Goal: Transaction & Acquisition: Purchase product/service

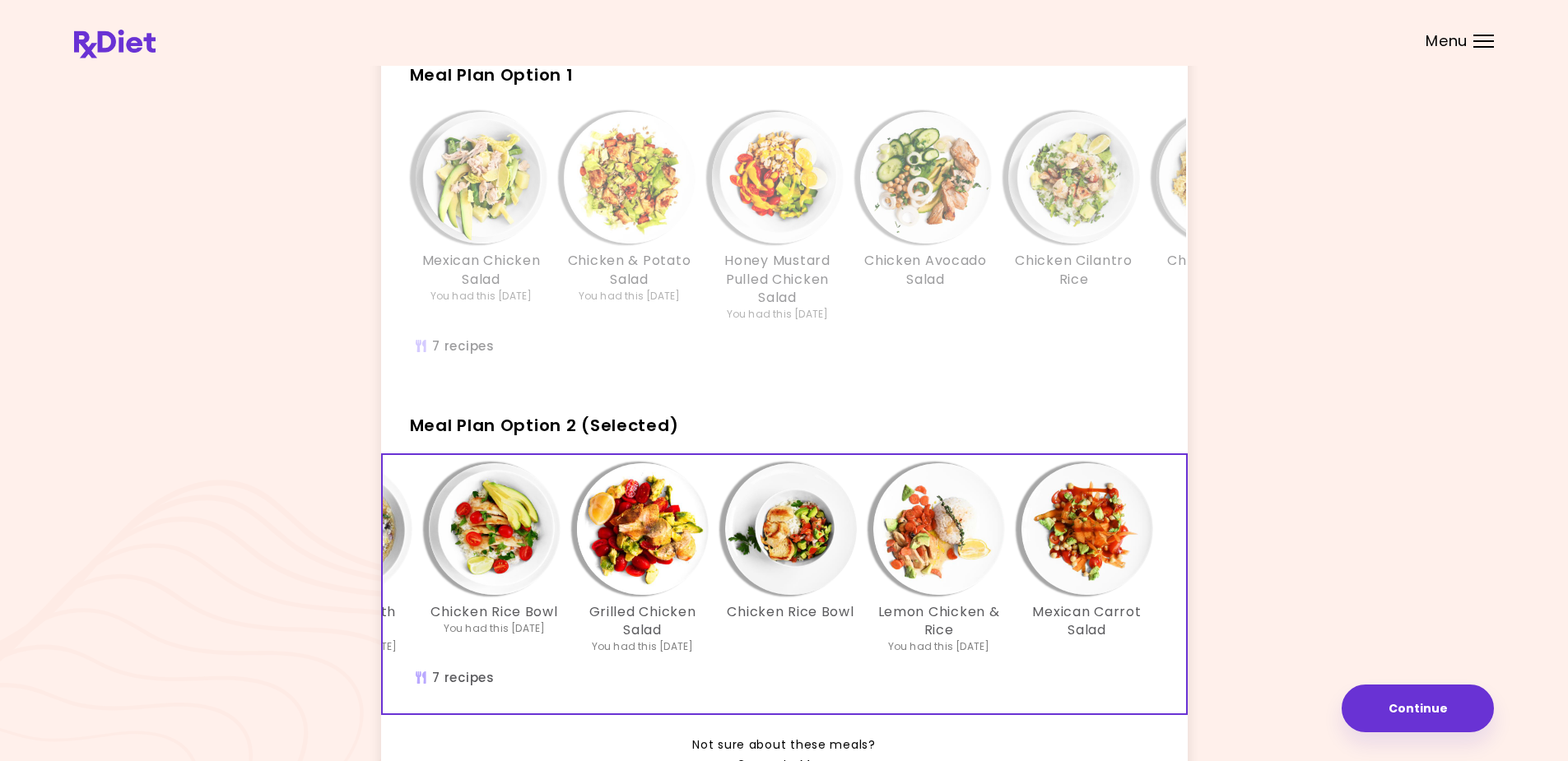
scroll to position [90, 0]
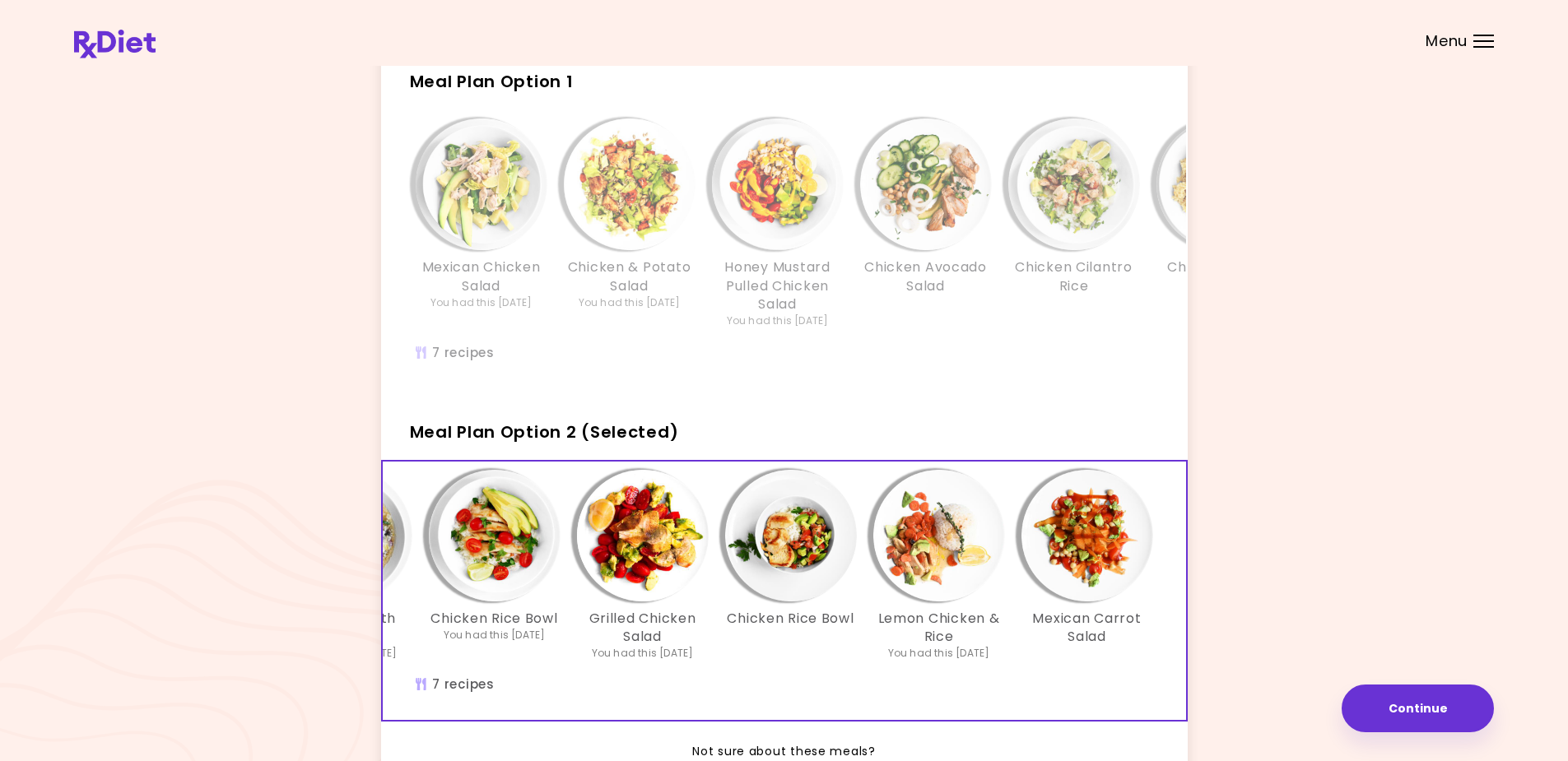
click at [1012, 247] on div "Info - Chicken Cilantro Rice - Meal Plan Option 1" at bounding box center [1074, 184] width 131 height 131
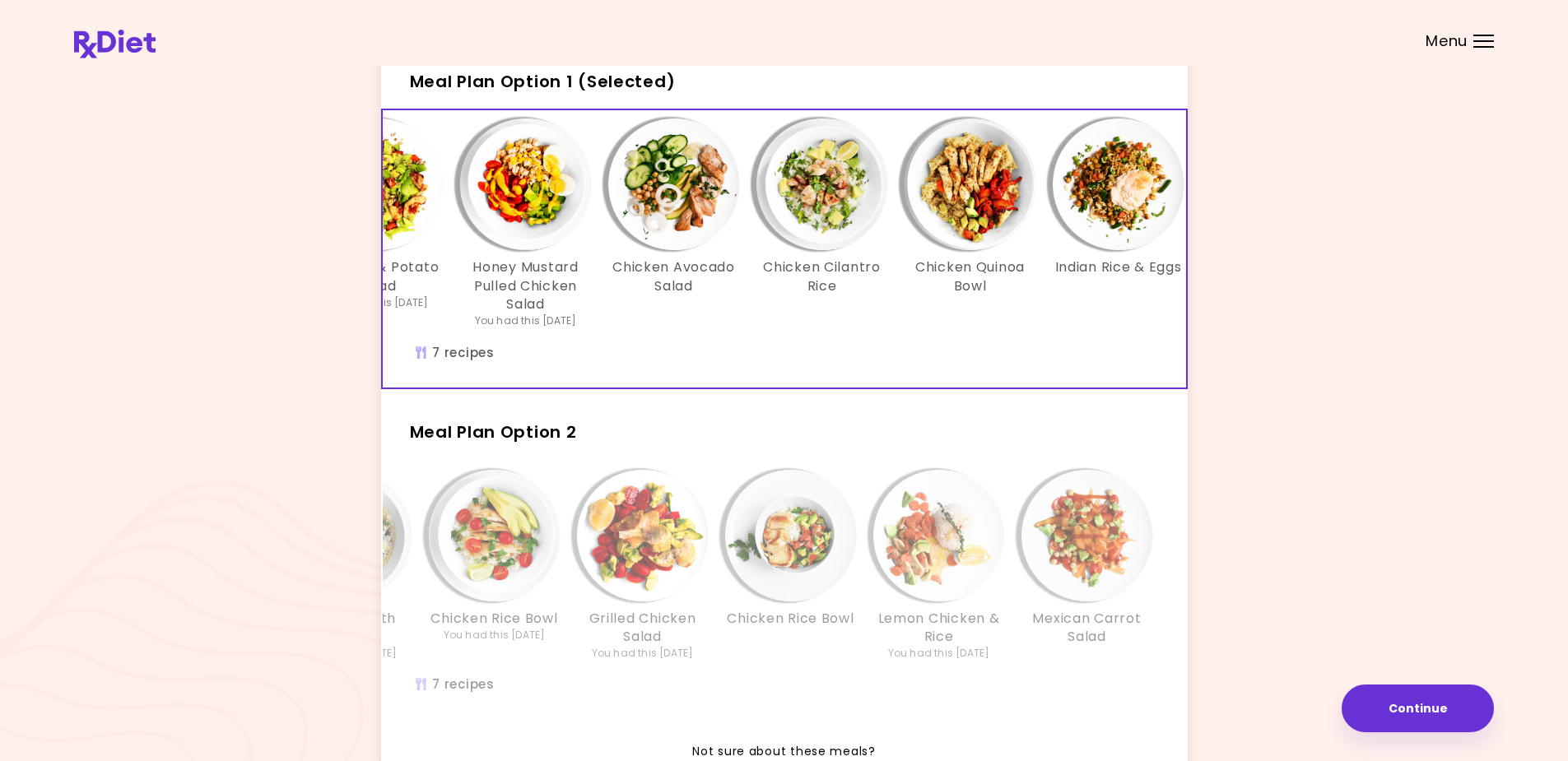
scroll to position [0, 283]
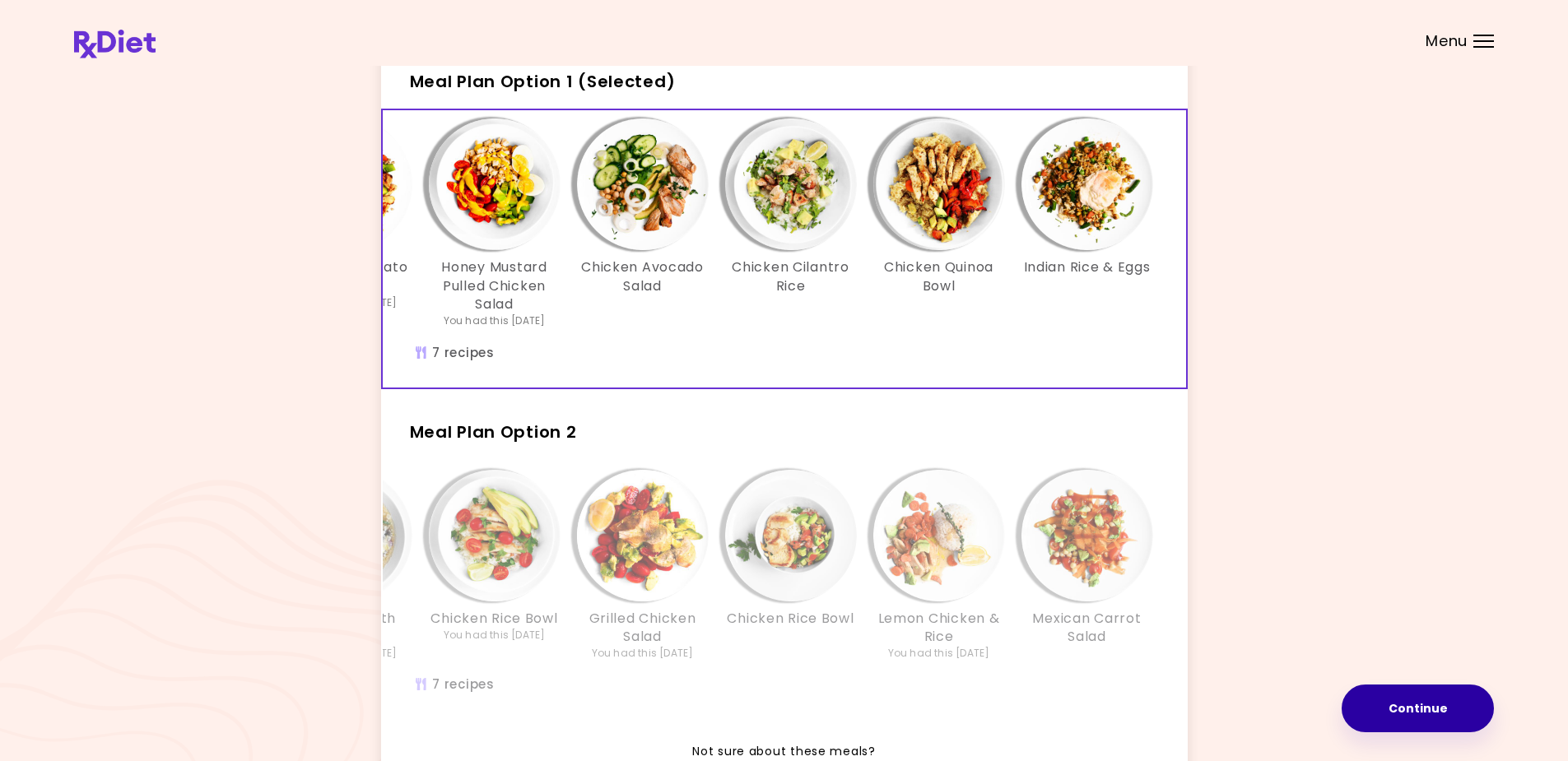
click at [1420, 707] on button "Continue" at bounding box center [1418, 708] width 152 height 48
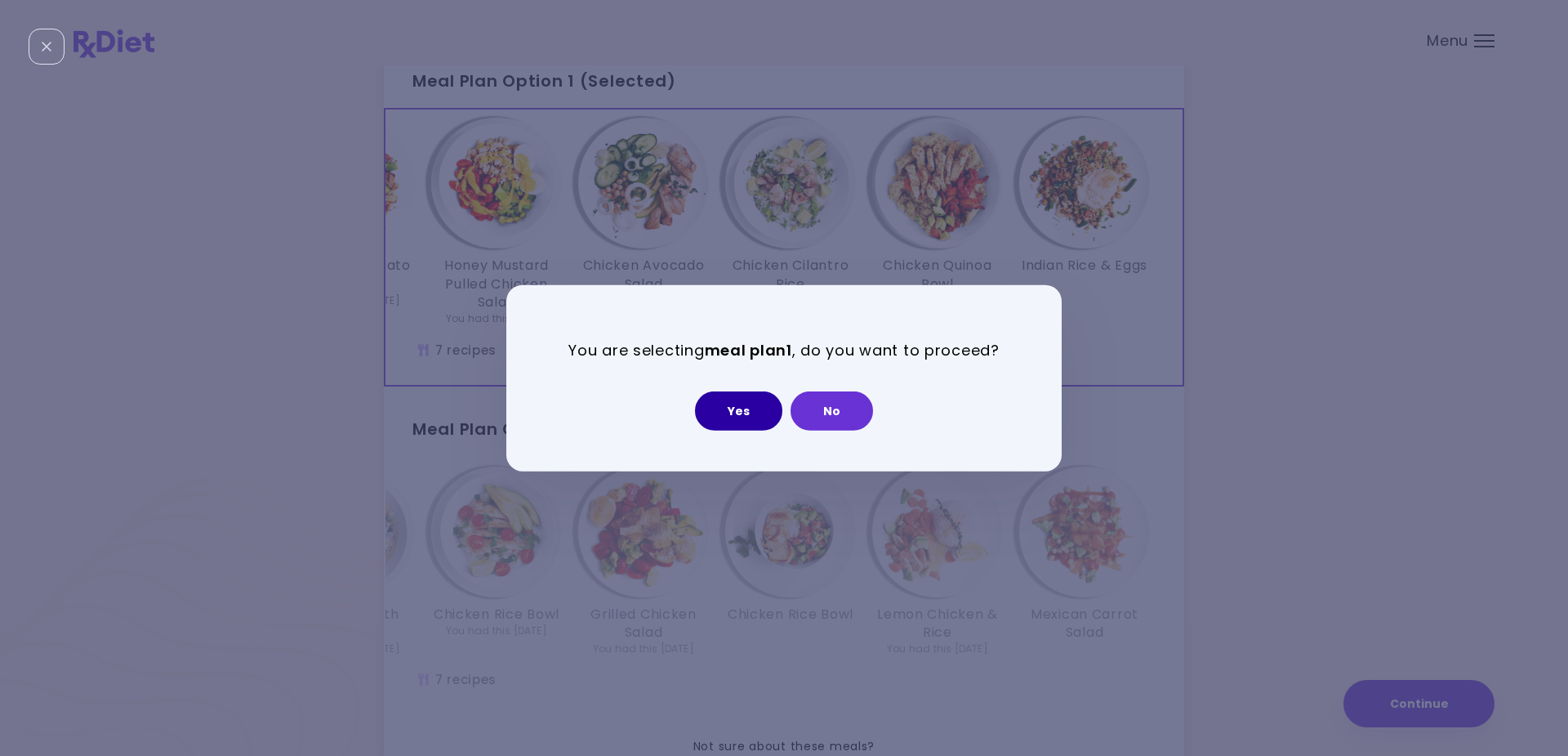
click at [737, 408] on button "Yes" at bounding box center [739, 411] width 87 height 40
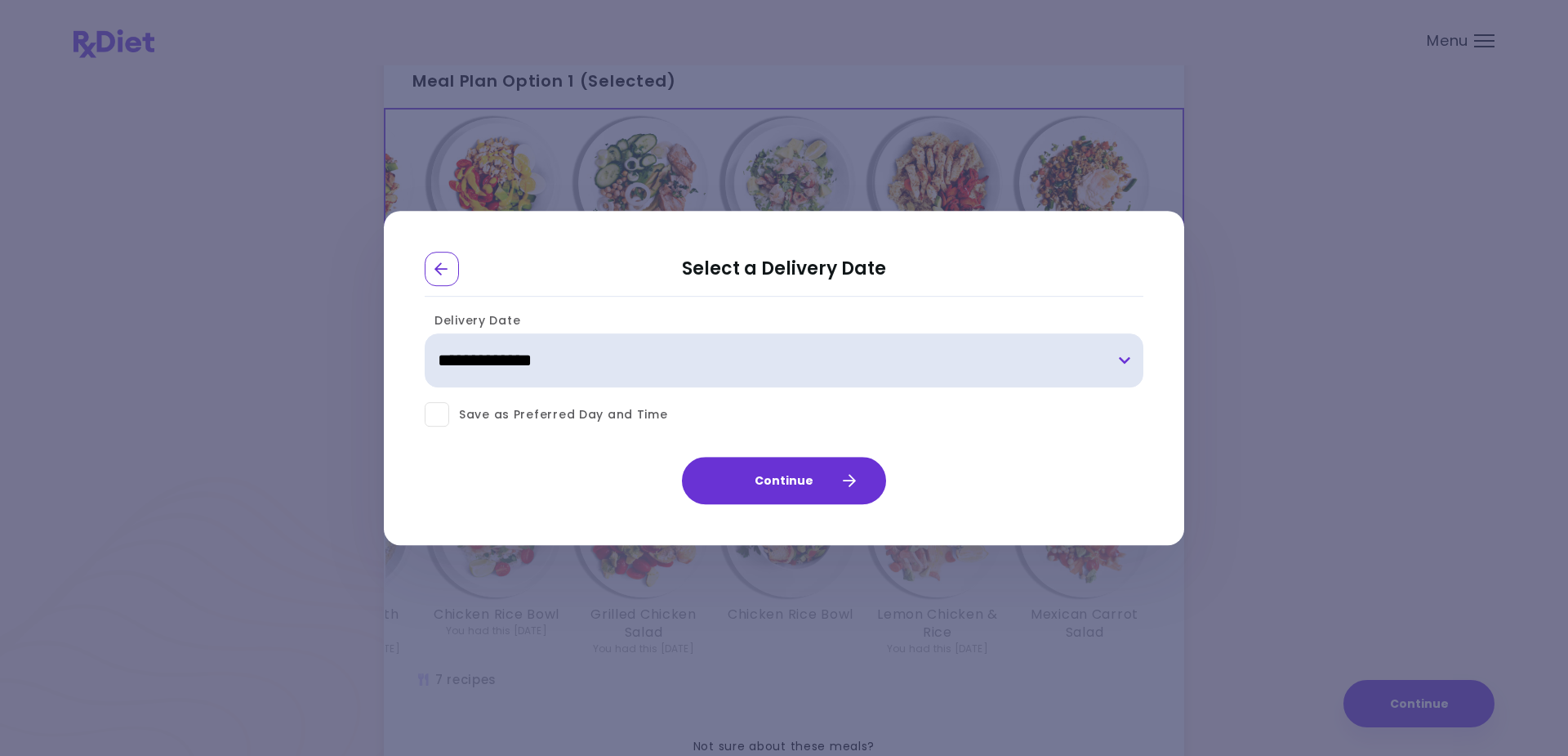
click at [1120, 357] on select "**********" at bounding box center [784, 361] width 719 height 54
select select "**********"
click at [425, 334] on select "**********" at bounding box center [784, 361] width 719 height 54
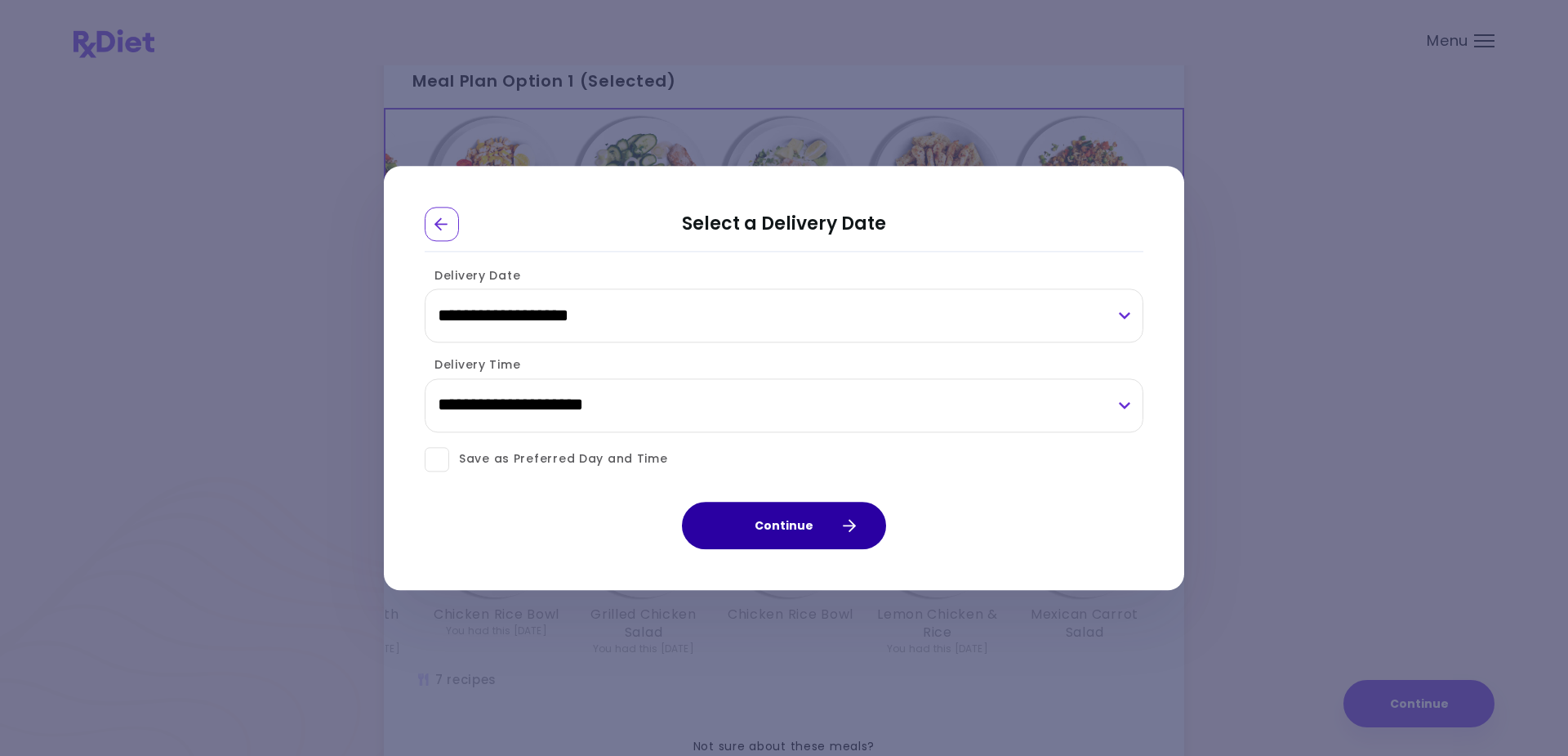
click at [780, 524] on button "Continue" at bounding box center [784, 525] width 204 height 48
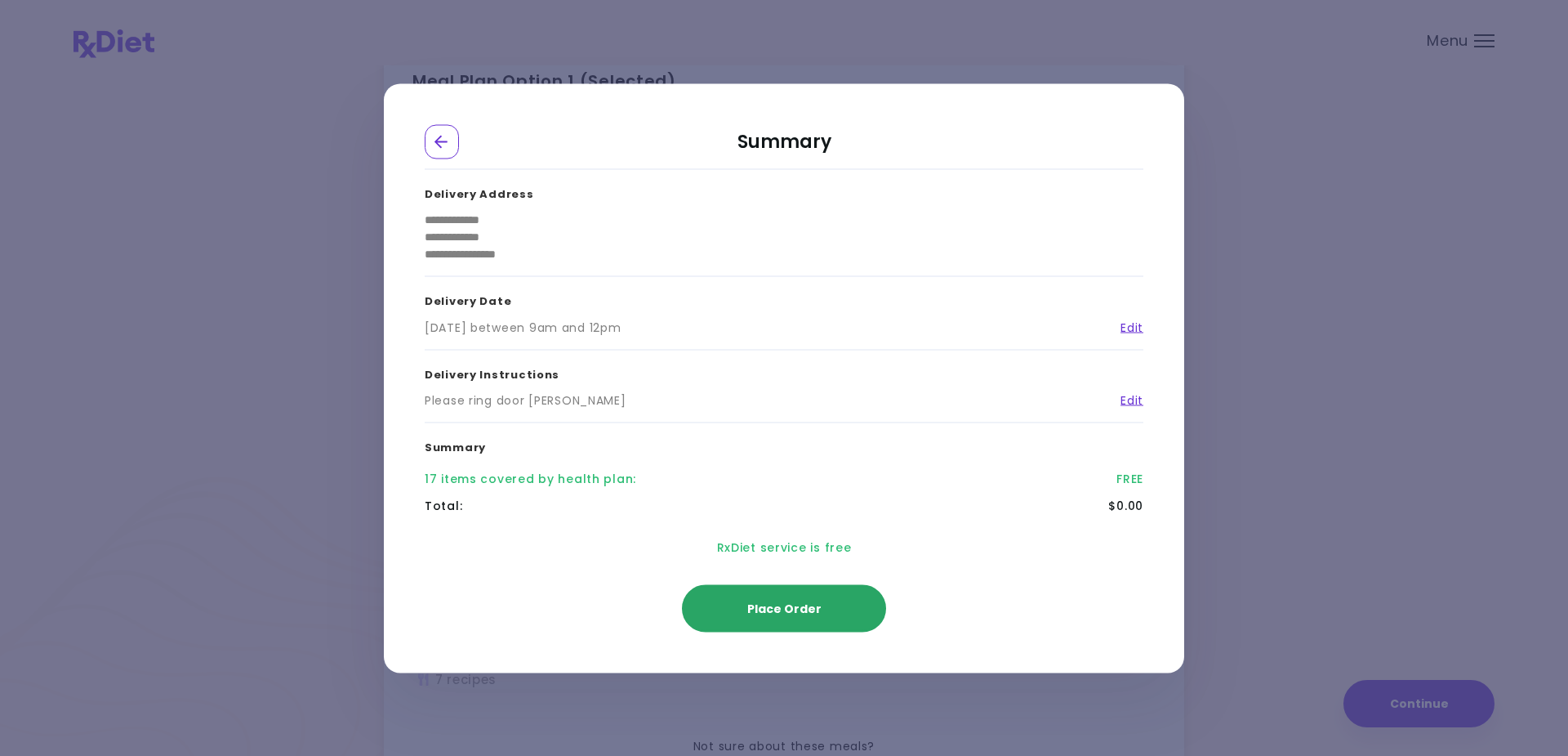
click at [786, 604] on span "Place Order" at bounding box center [784, 608] width 75 height 16
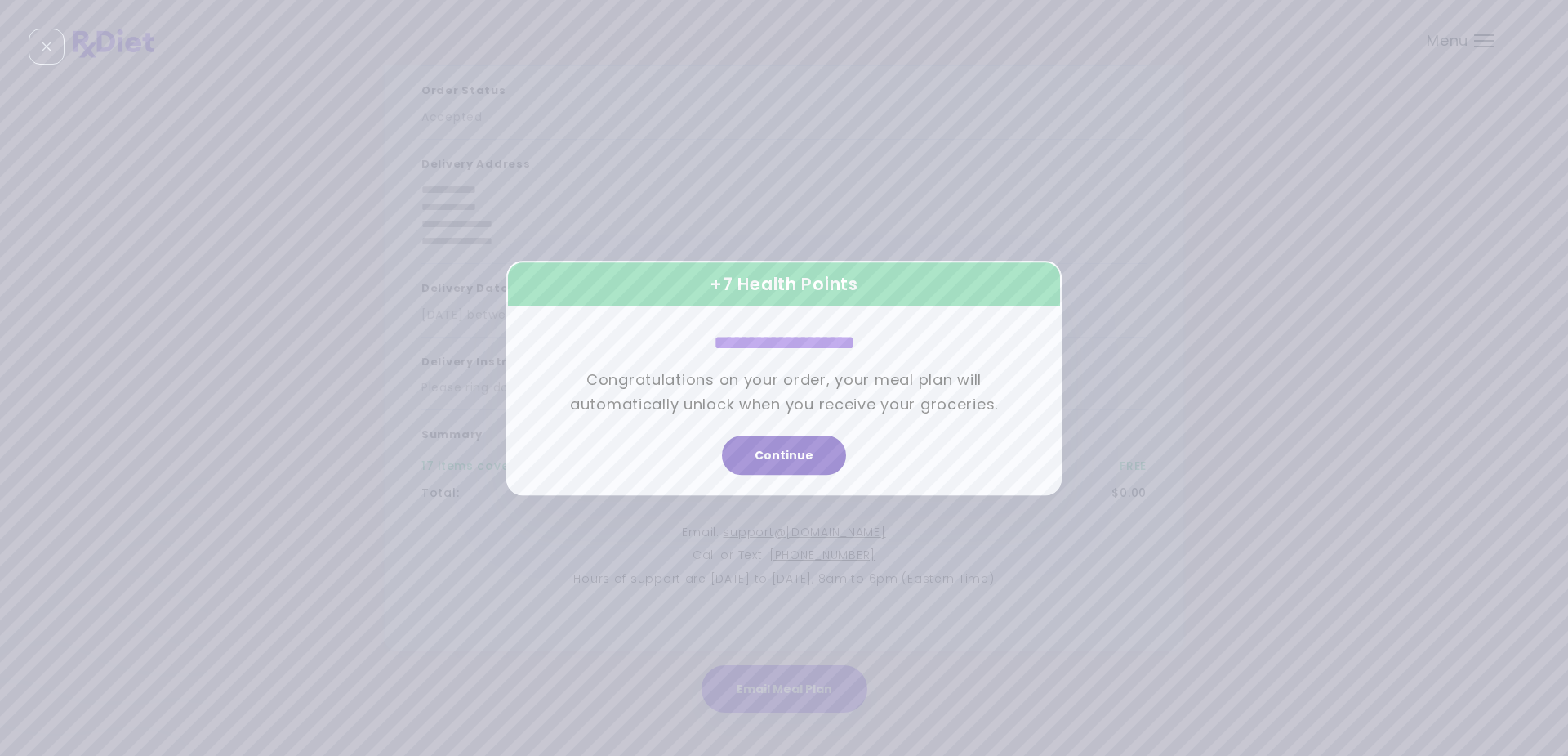
click at [791, 452] on button "Continue" at bounding box center [784, 456] width 124 height 40
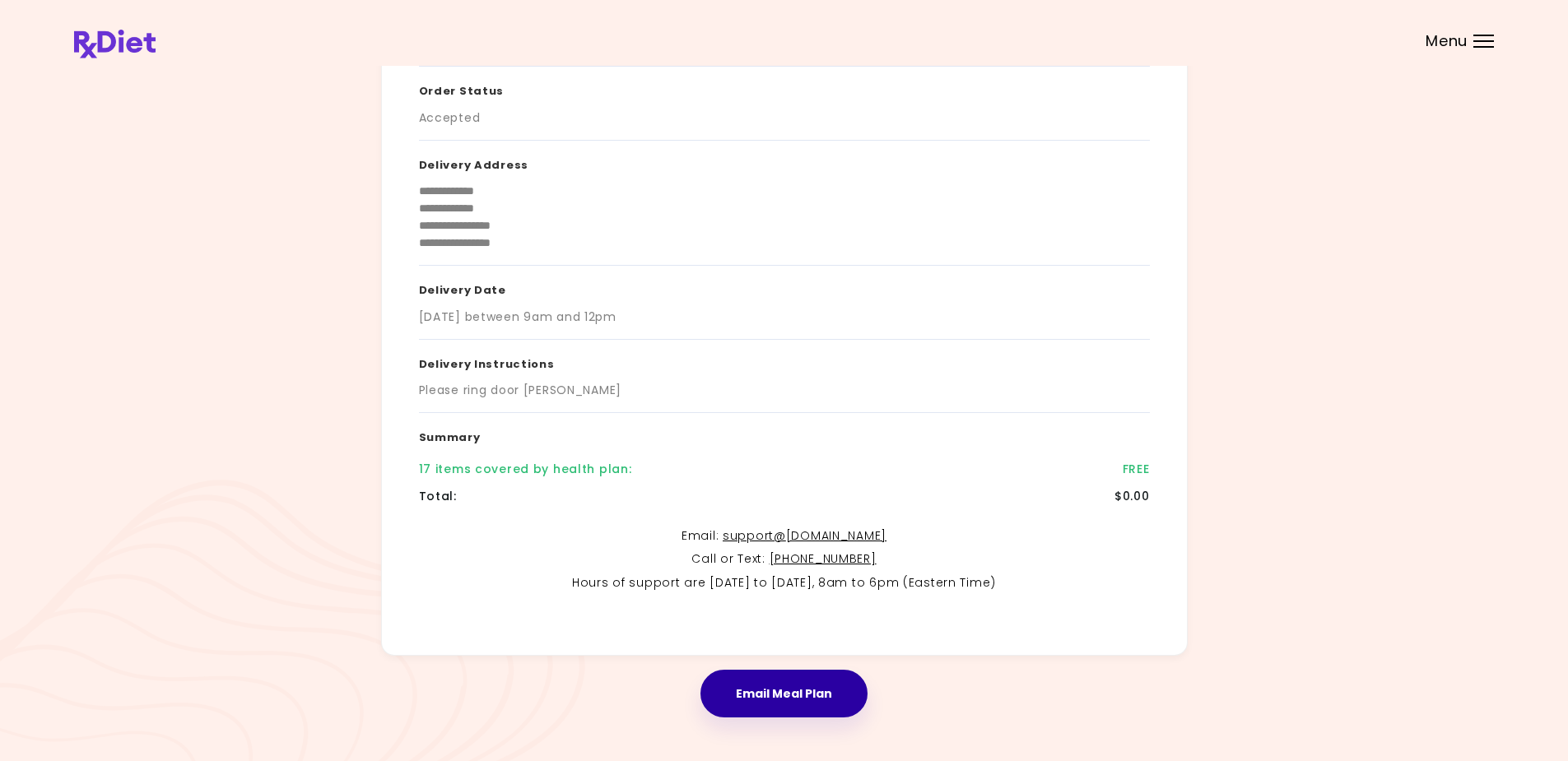
click at [803, 689] on button "Email Meal Plan" at bounding box center [784, 693] width 167 height 48
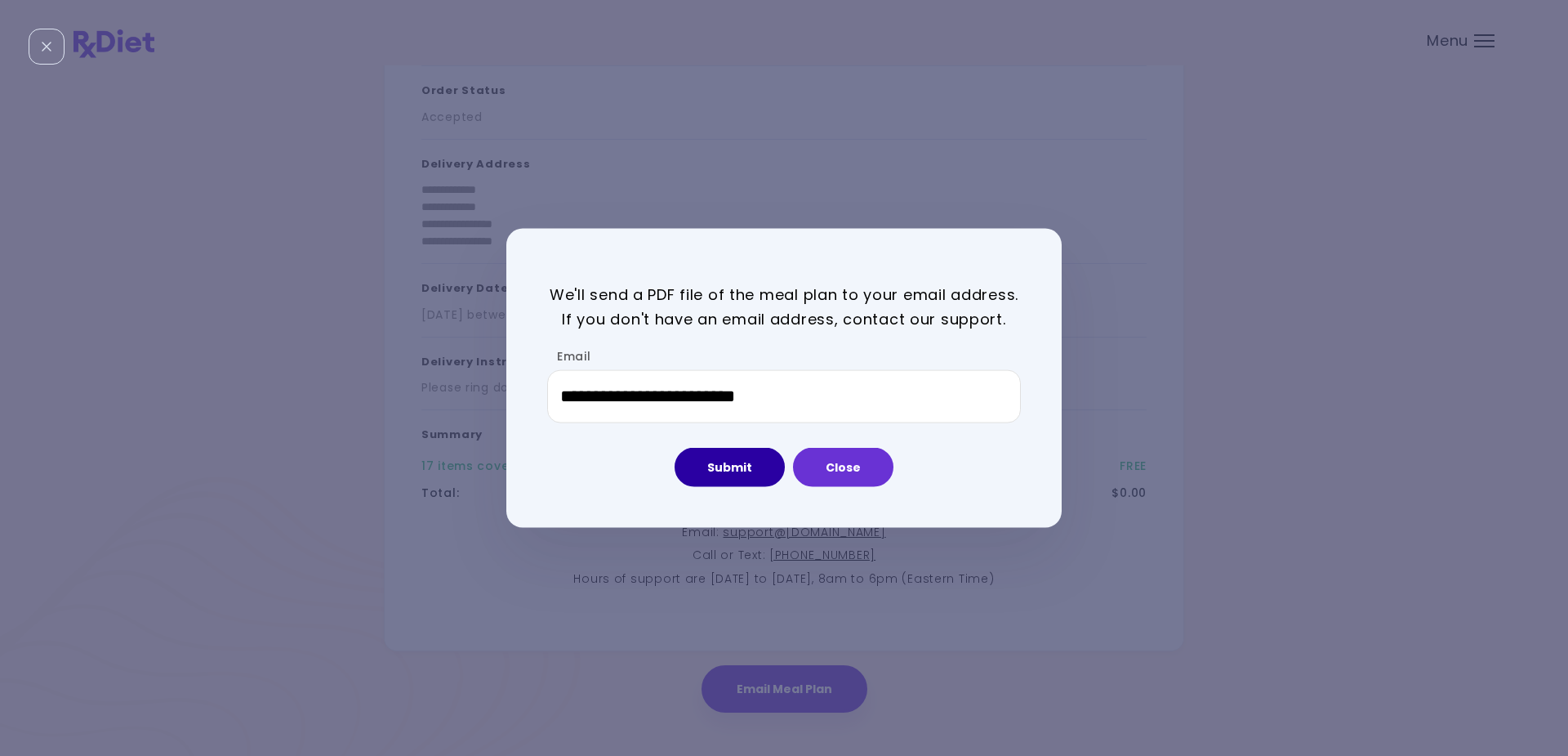
click at [730, 460] on button "Submit" at bounding box center [730, 467] width 111 height 40
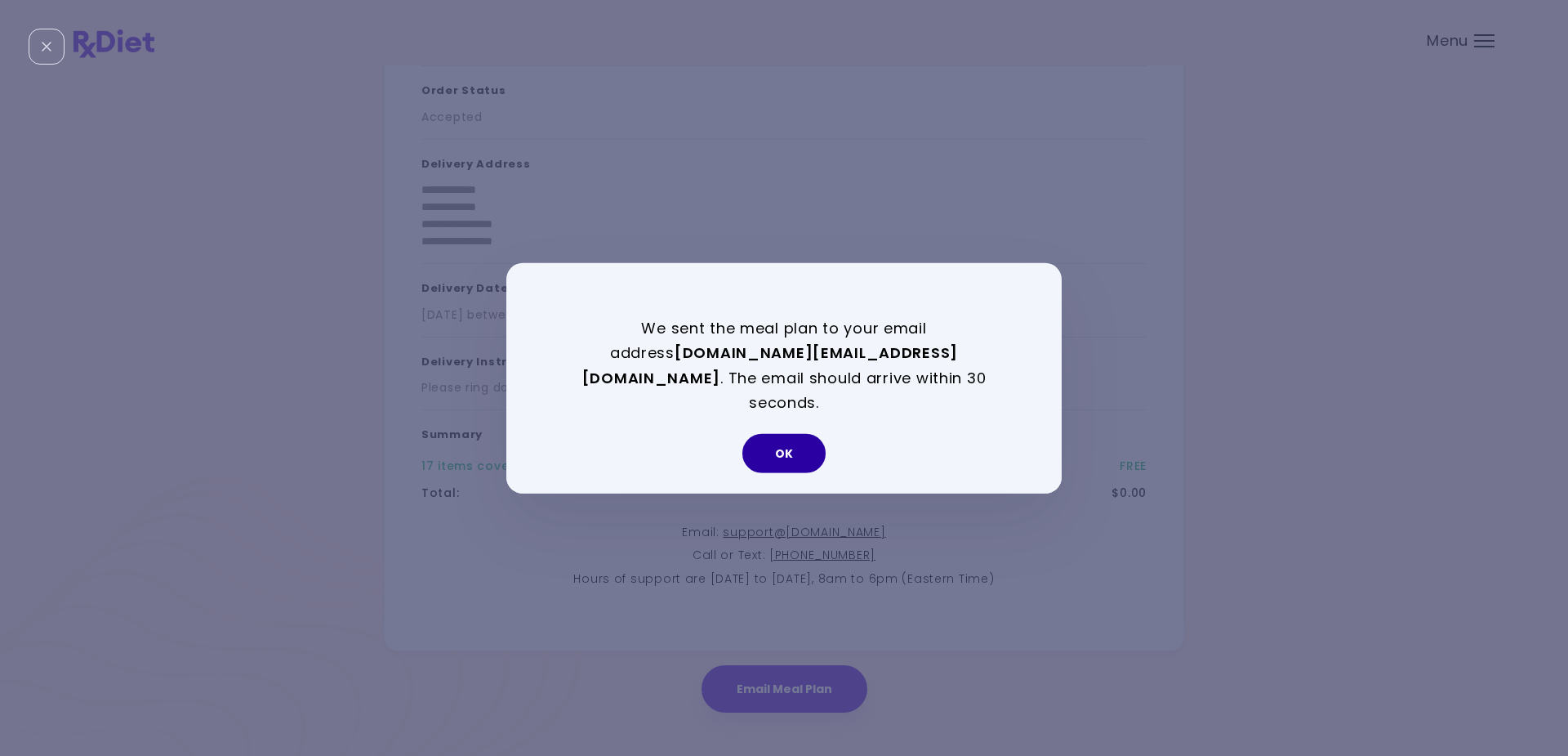
click at [789, 434] on button "OK" at bounding box center [784, 454] width 84 height 40
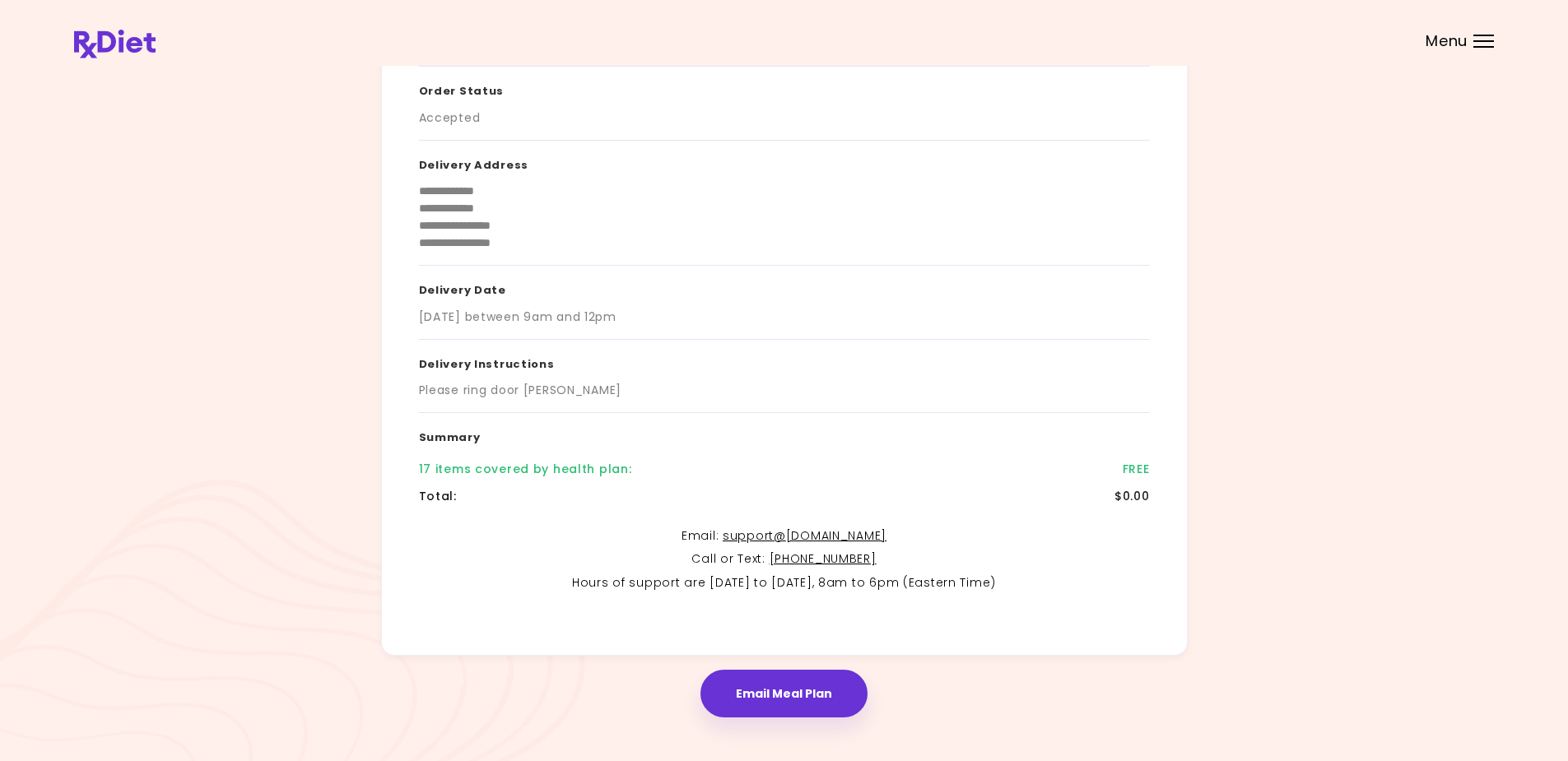
click at [1484, 40] on div "Menu" at bounding box center [1483, 41] width 21 height 14
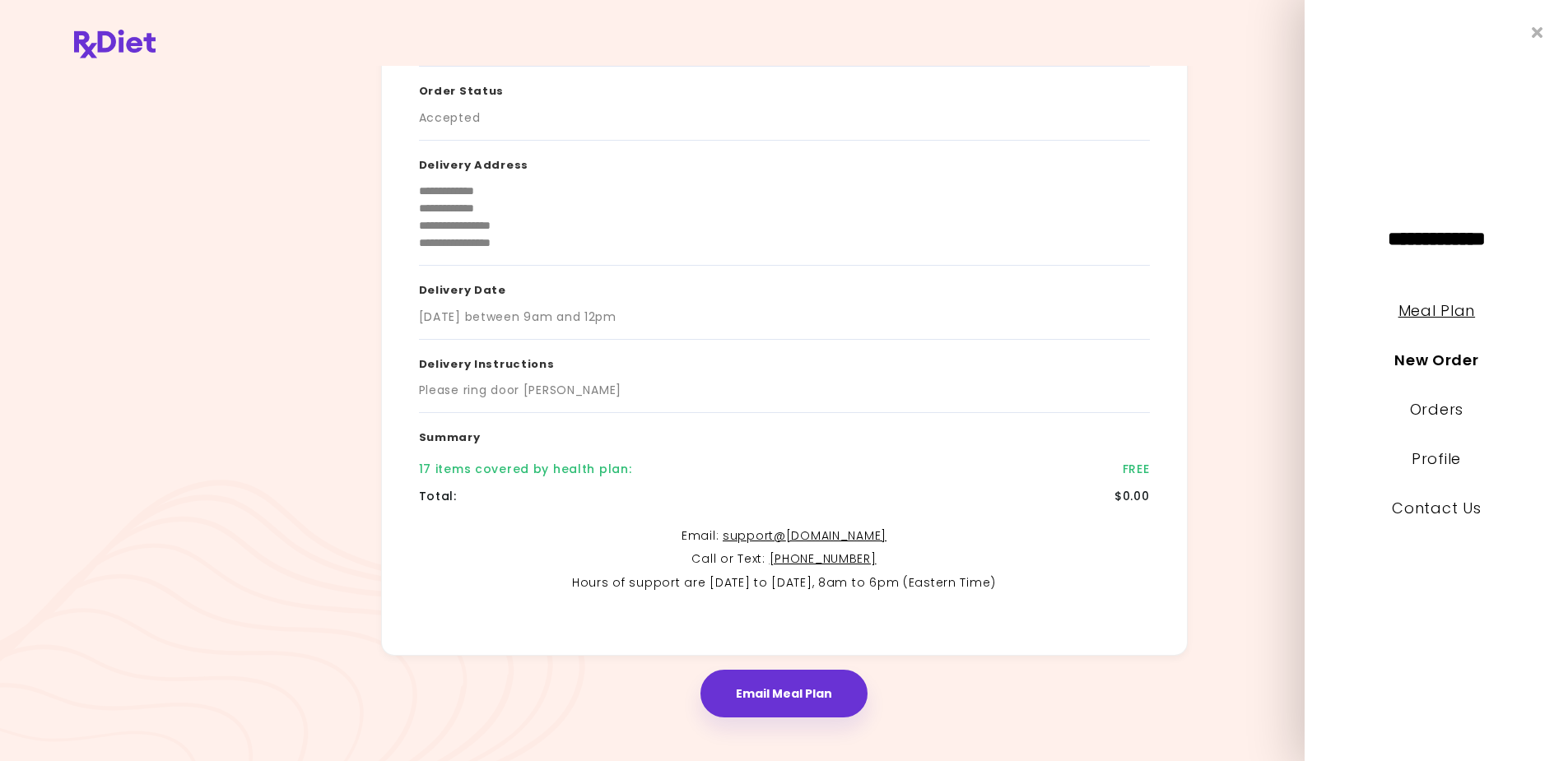
click at [1426, 308] on link "Meal Plan" at bounding box center [1436, 310] width 77 height 21
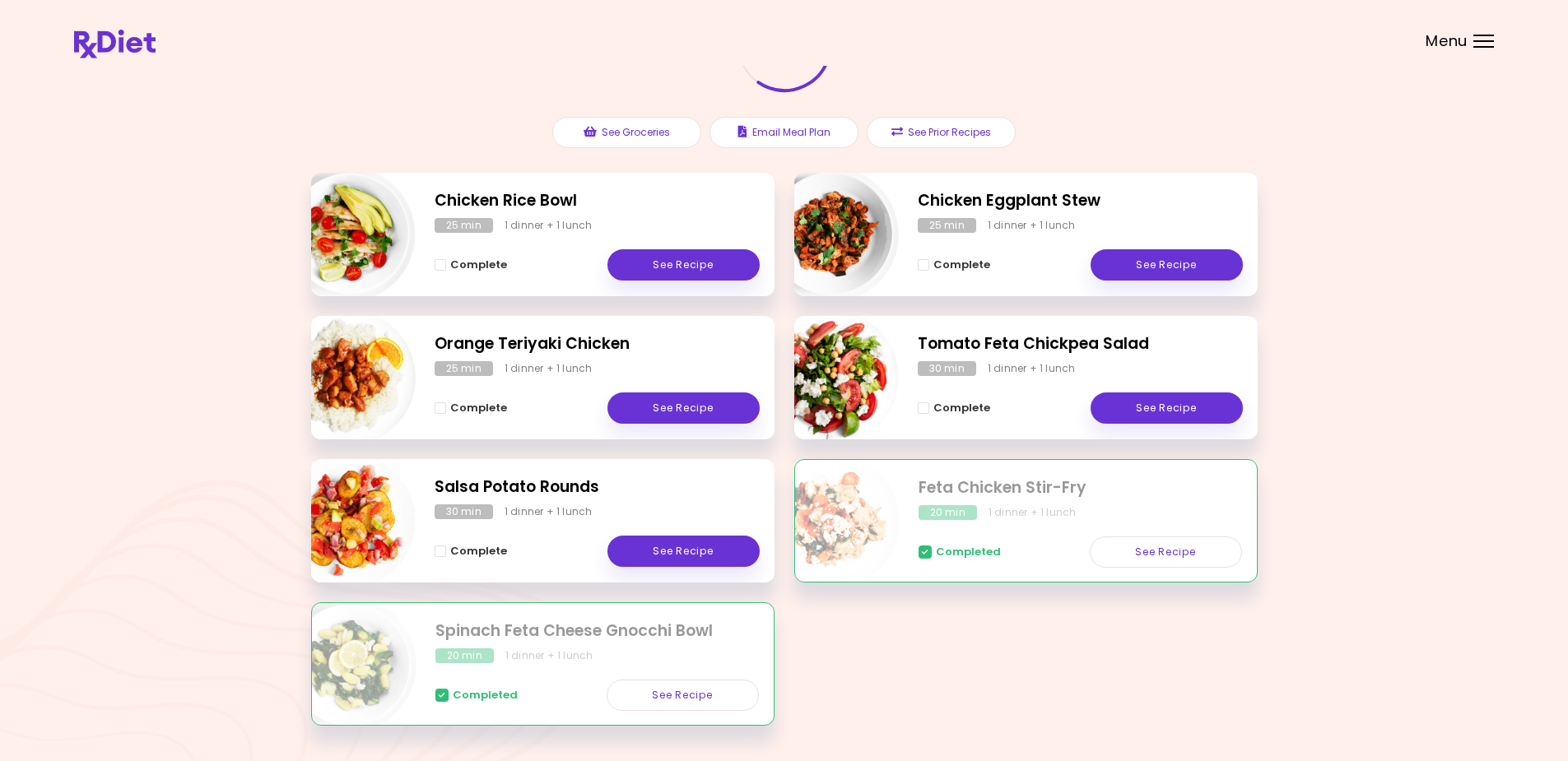
scroll to position [165, 0]
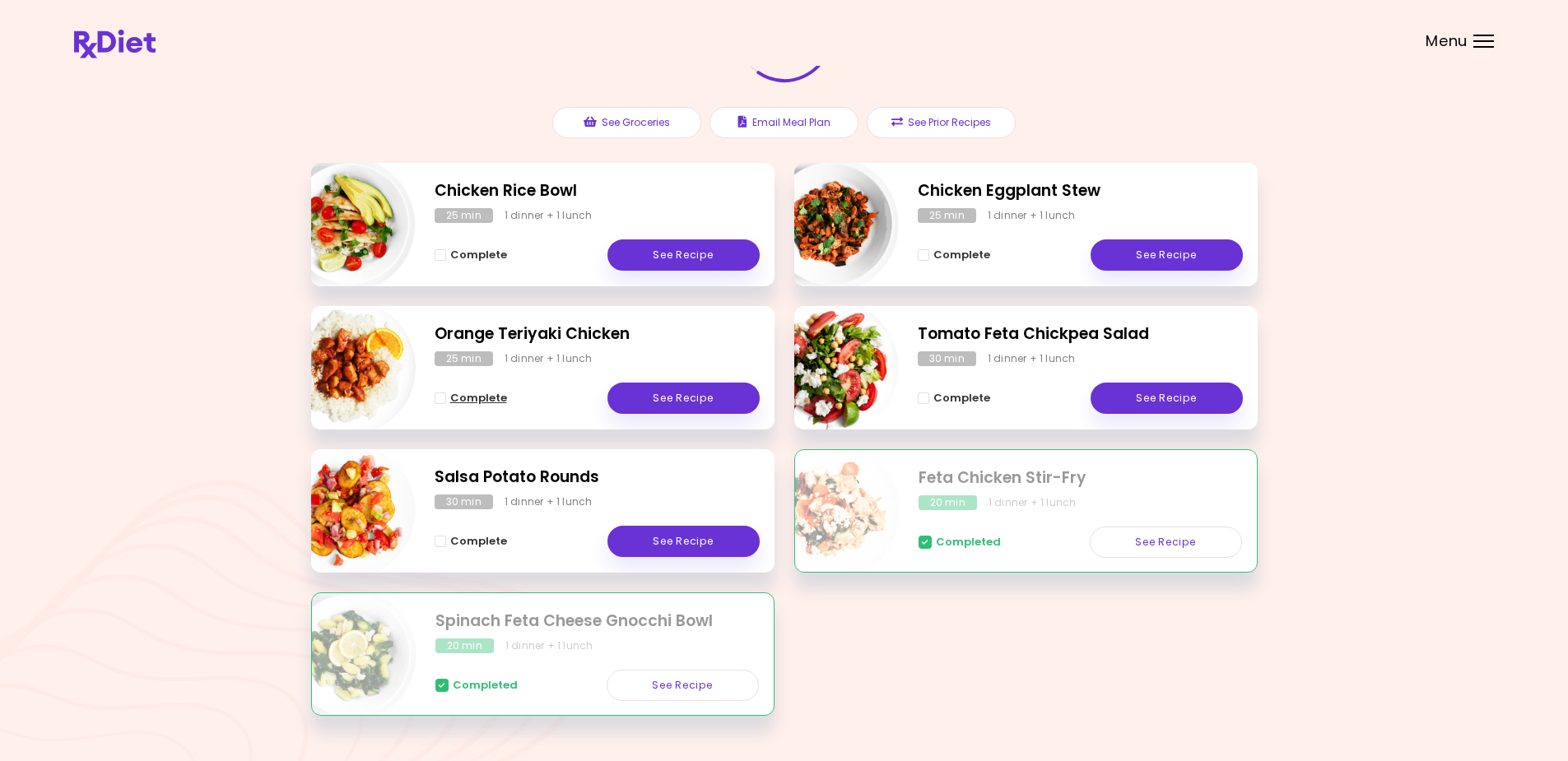
click at [448, 394] on button "Complete" at bounding box center [471, 398] width 72 height 20
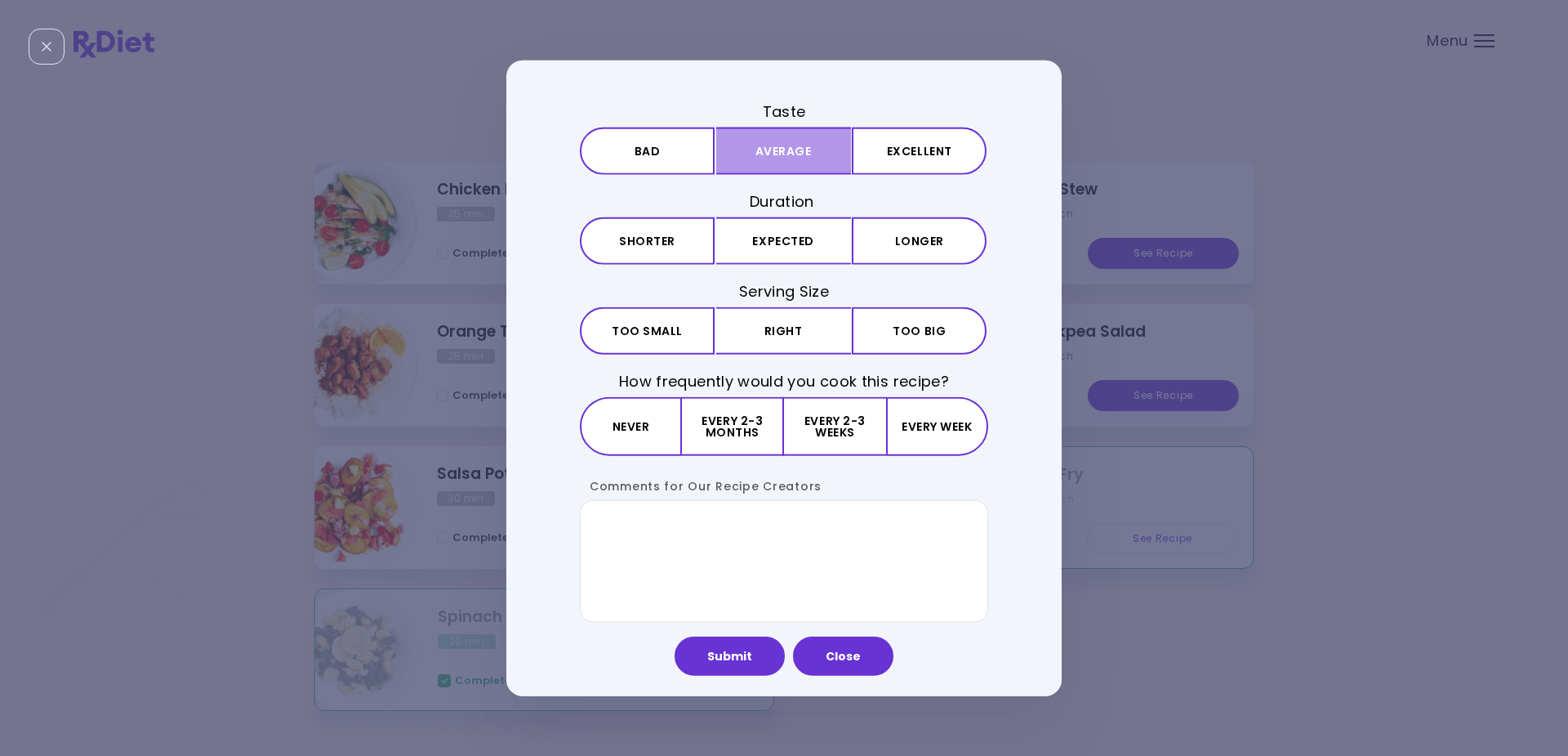
click at [791, 145] on button "Average" at bounding box center [784, 150] width 135 height 48
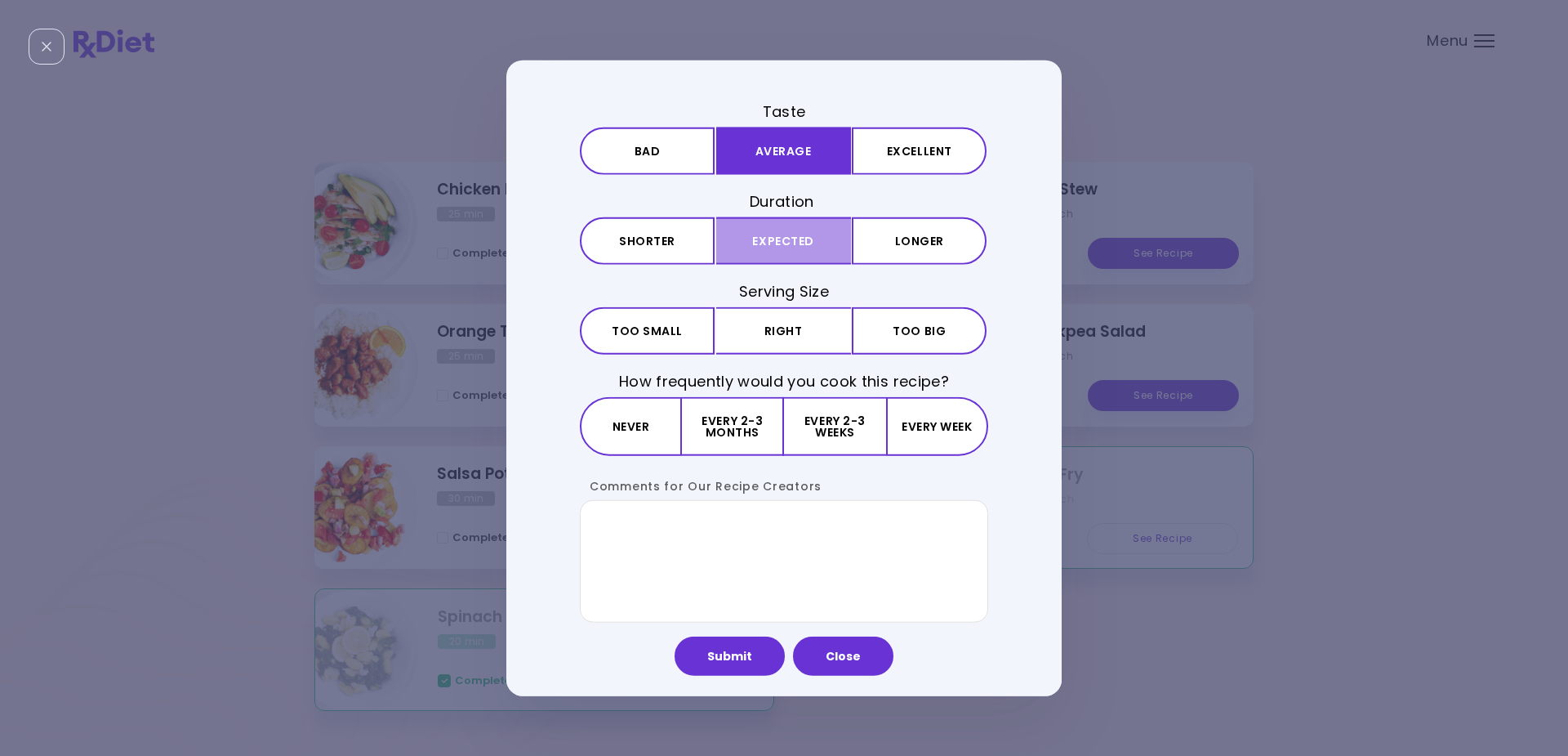
click at [785, 237] on button "Expected" at bounding box center [784, 241] width 135 height 48
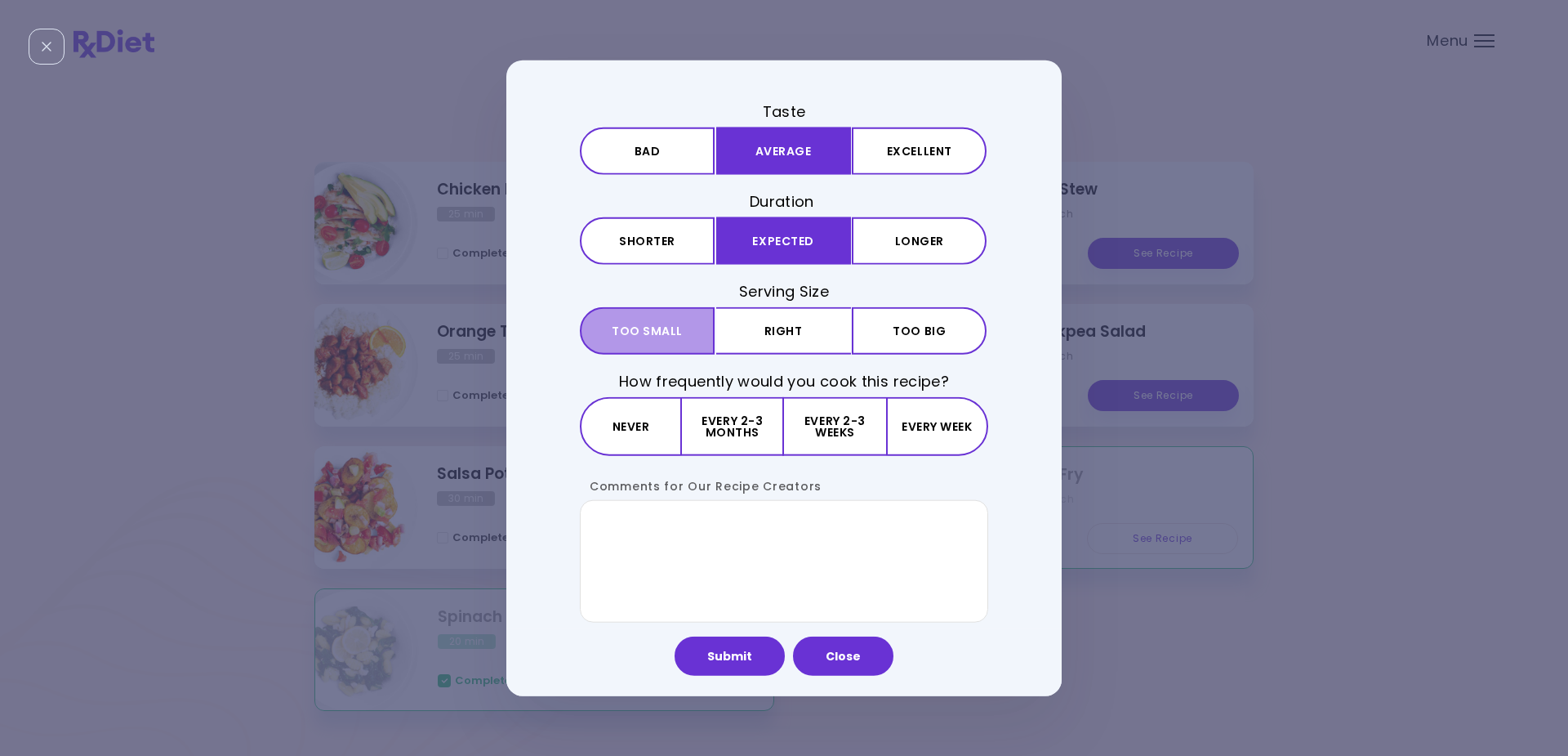
click at [651, 331] on span "Too small" at bounding box center [647, 331] width 71 height 12
click at [927, 424] on button "Every week" at bounding box center [937, 426] width 102 height 58
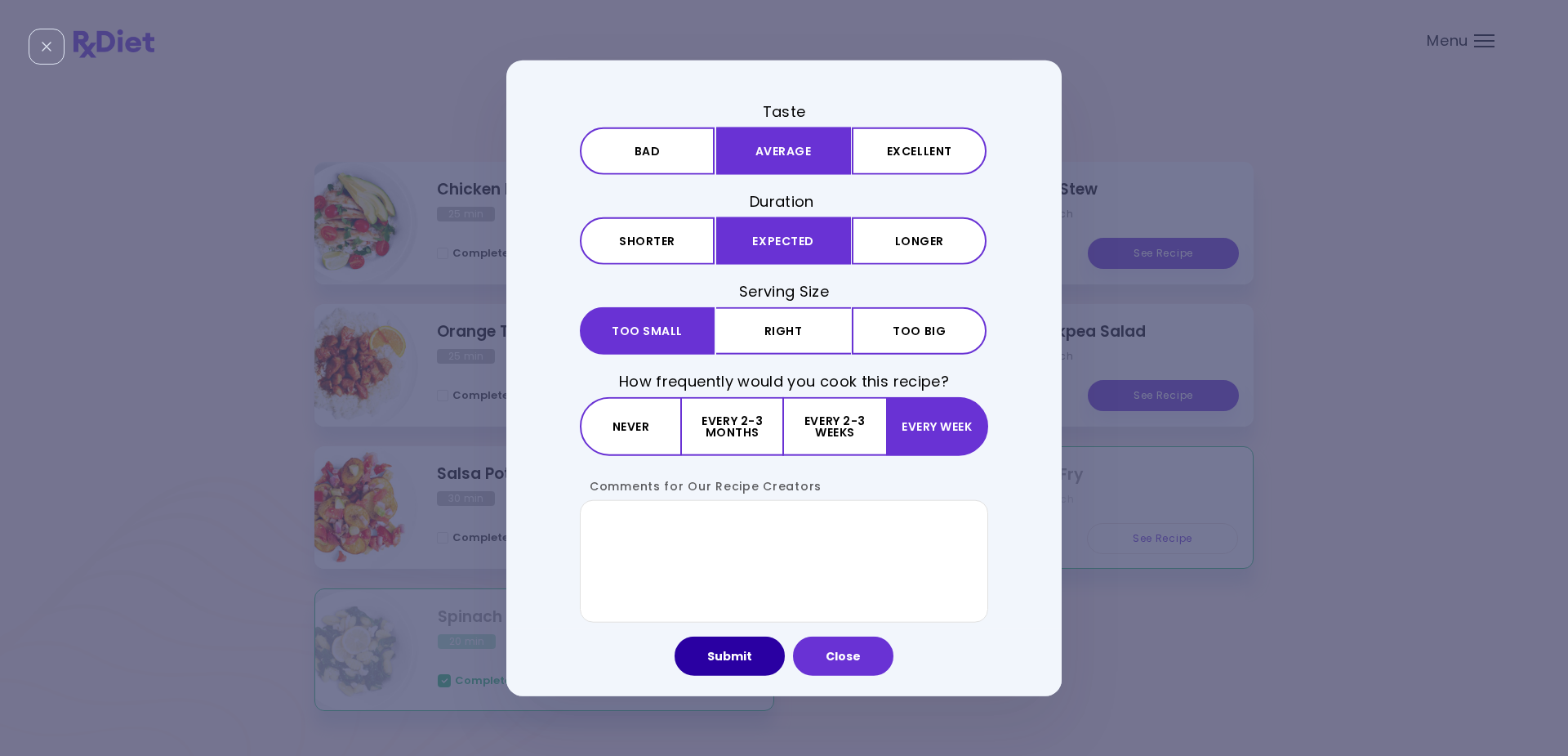
click at [729, 650] on button "Submit" at bounding box center [730, 656] width 111 height 40
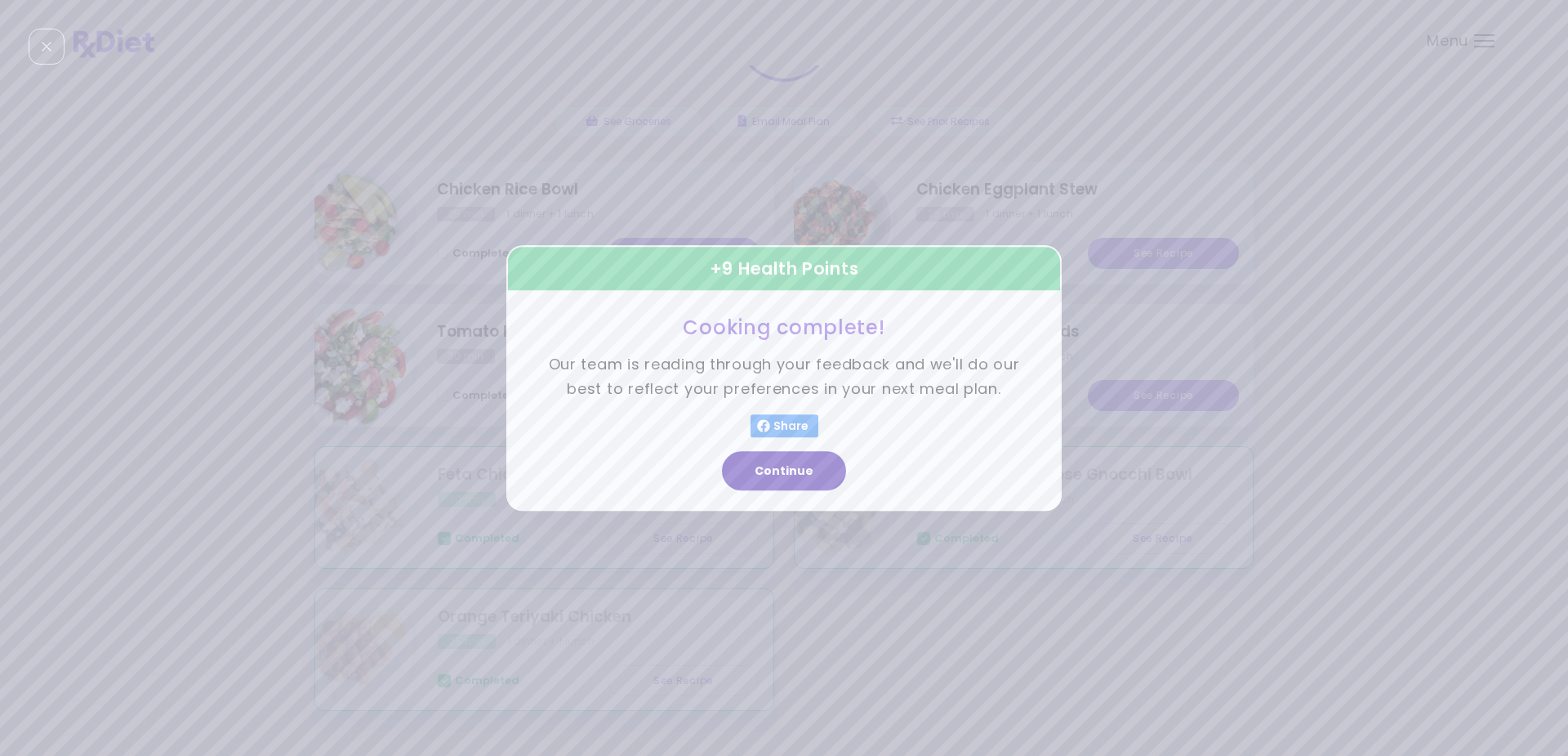
click at [789, 468] on button "Continue" at bounding box center [784, 471] width 124 height 40
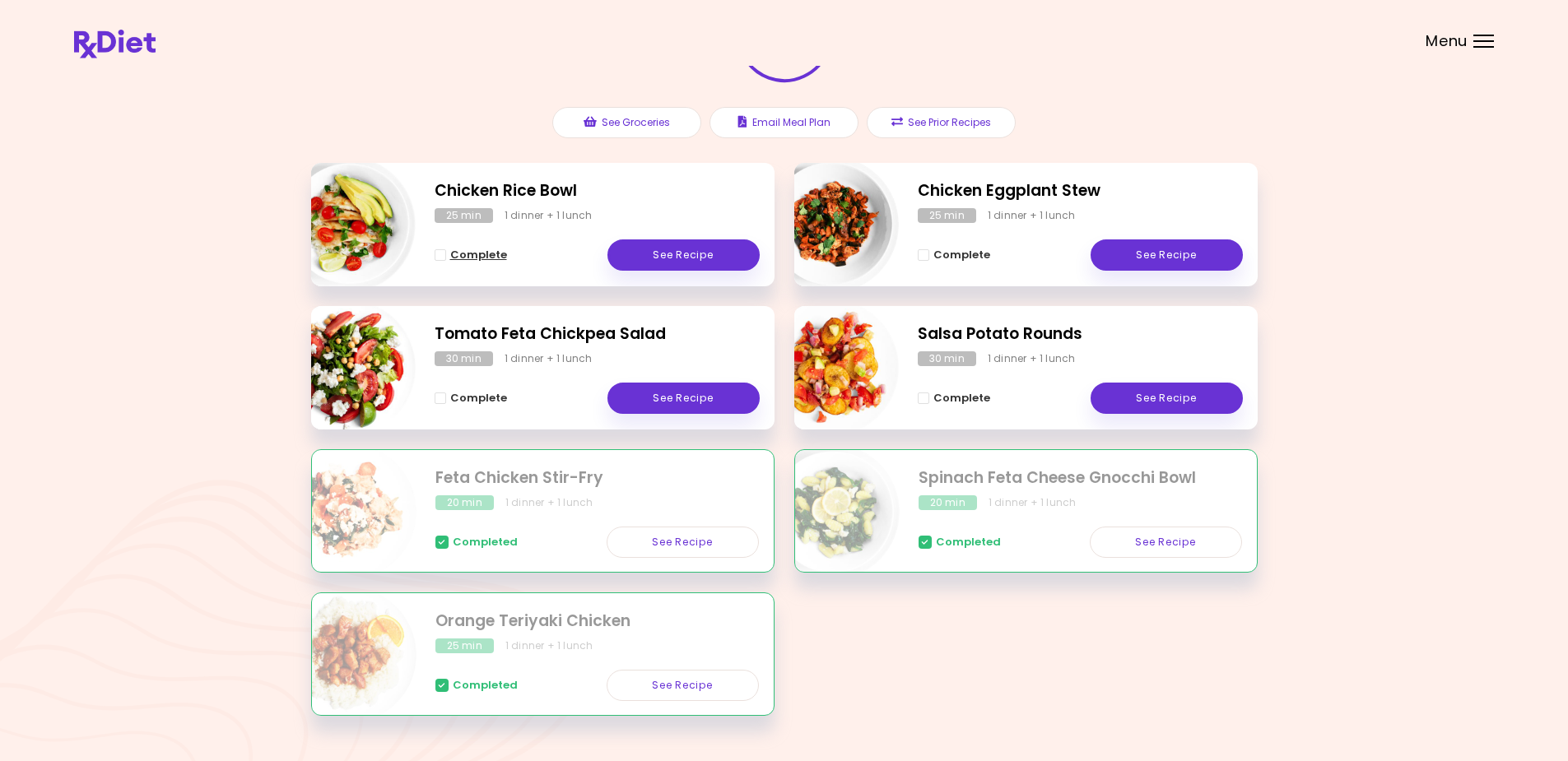
click at [471, 251] on span "Complete" at bounding box center [478, 255] width 57 height 14
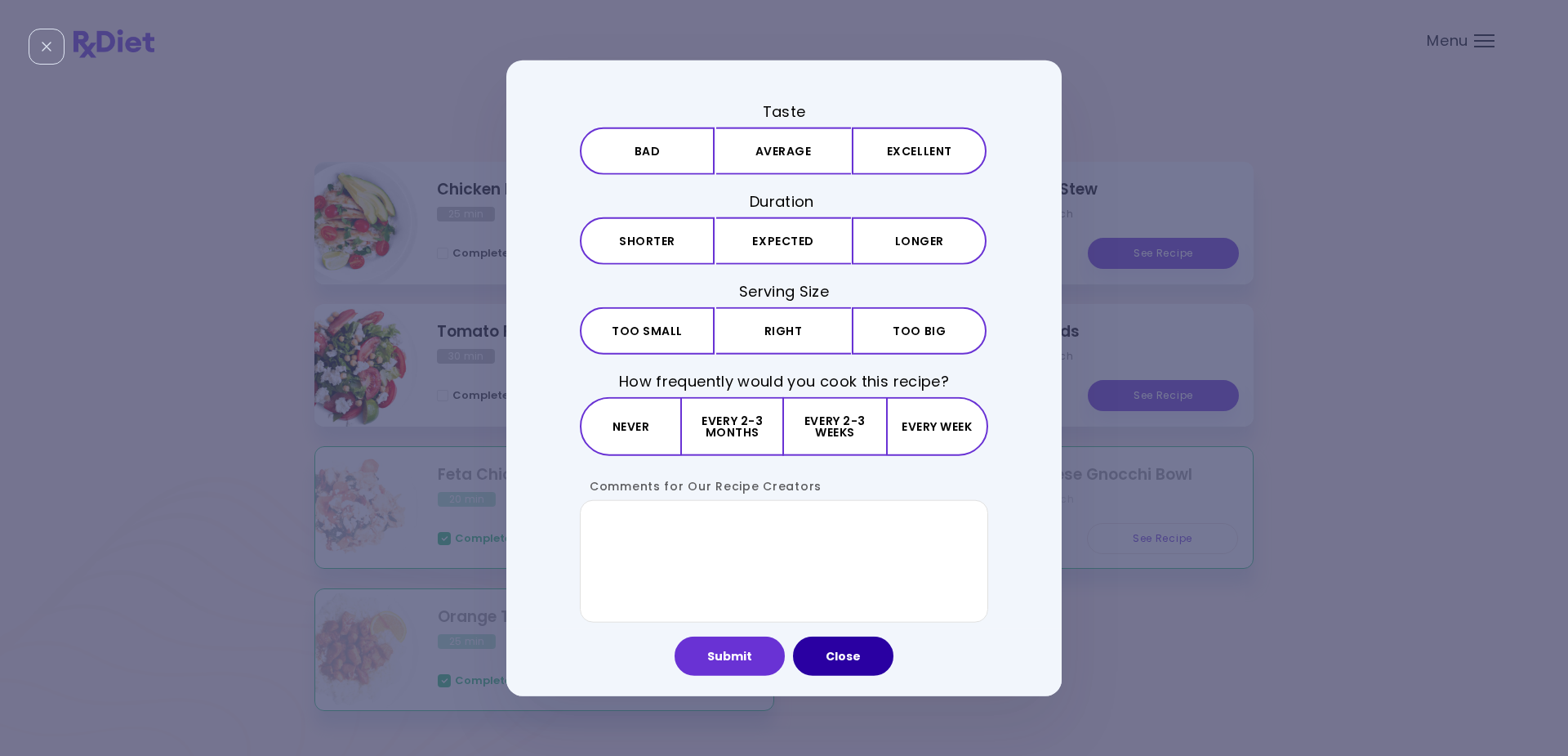
click at [832, 653] on button "Close" at bounding box center [844, 656] width 101 height 40
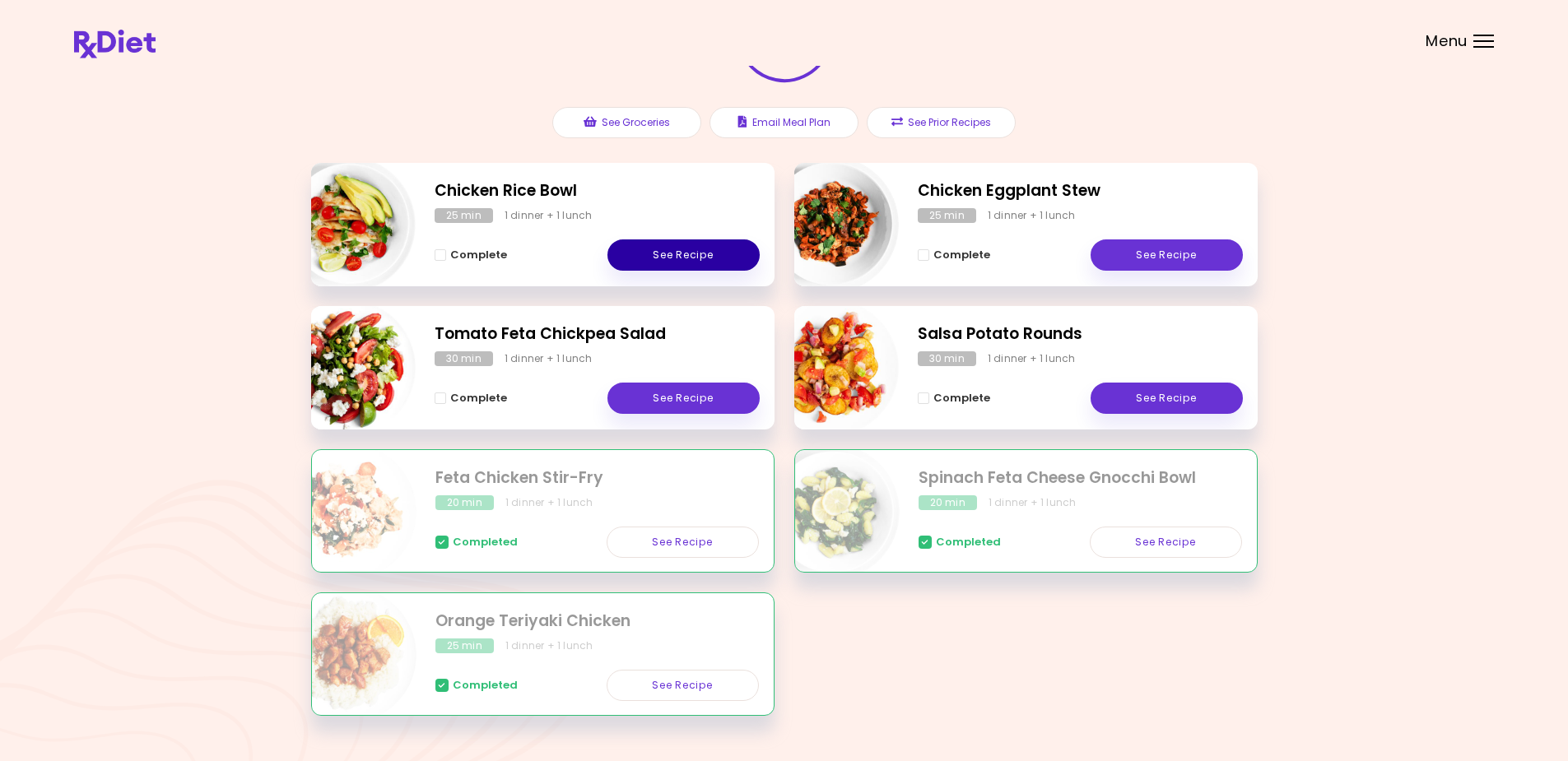
click at [667, 251] on link "See Recipe" at bounding box center [684, 255] width 152 height 32
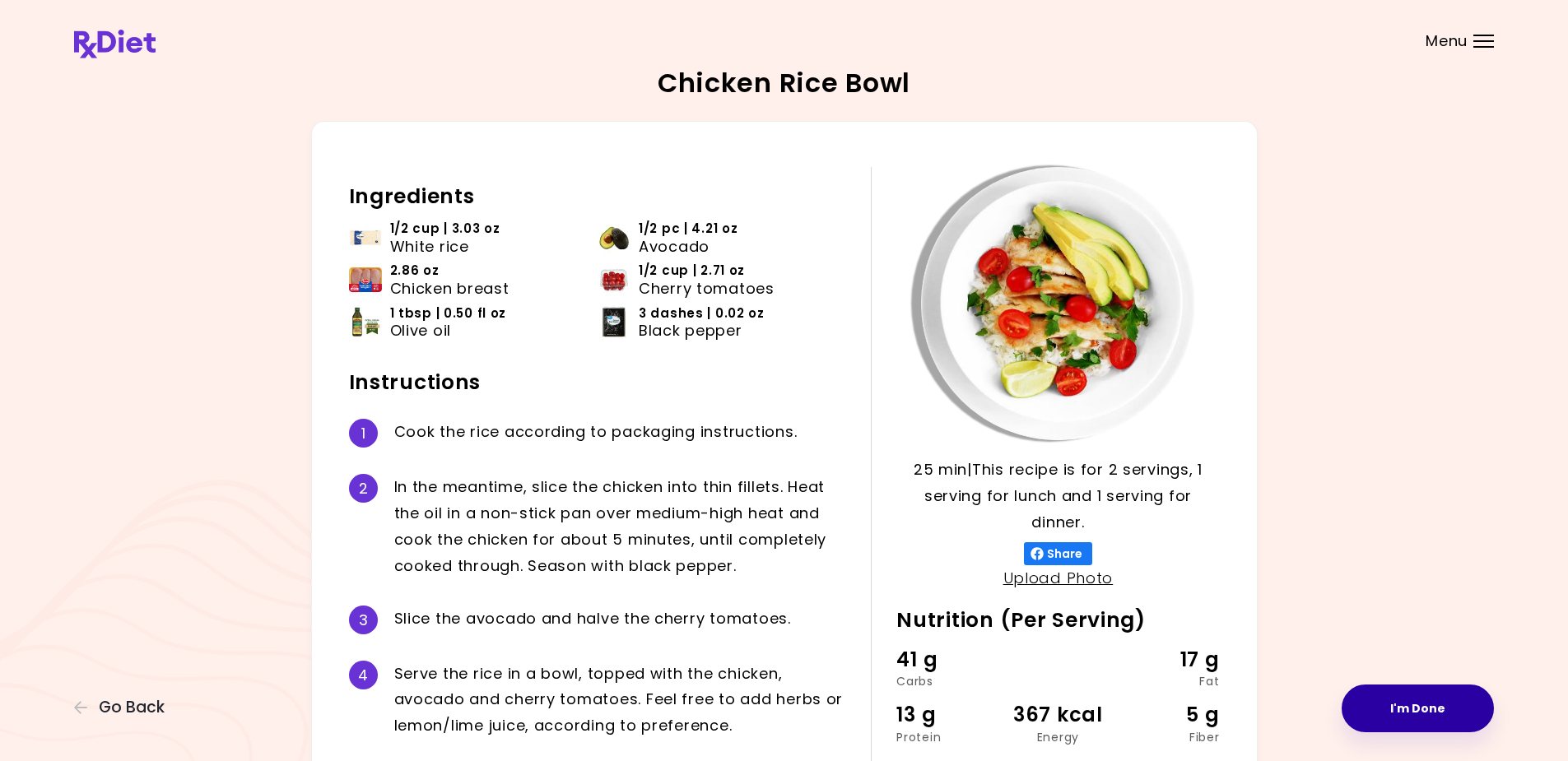
click at [1385, 705] on button "I'm Done" at bounding box center [1418, 708] width 152 height 48
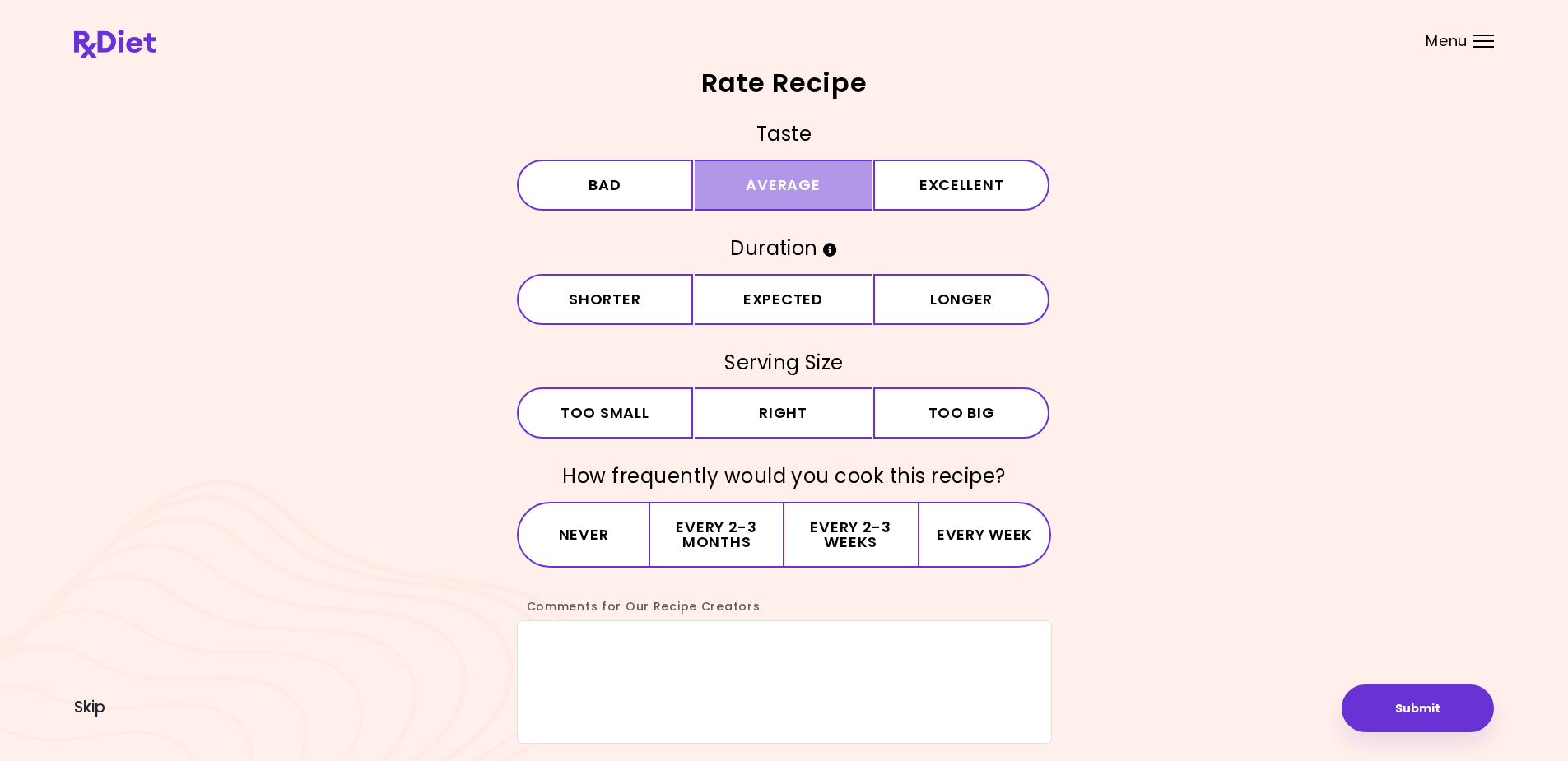
click at [781, 180] on button "Average" at bounding box center [782, 185] width 177 height 51
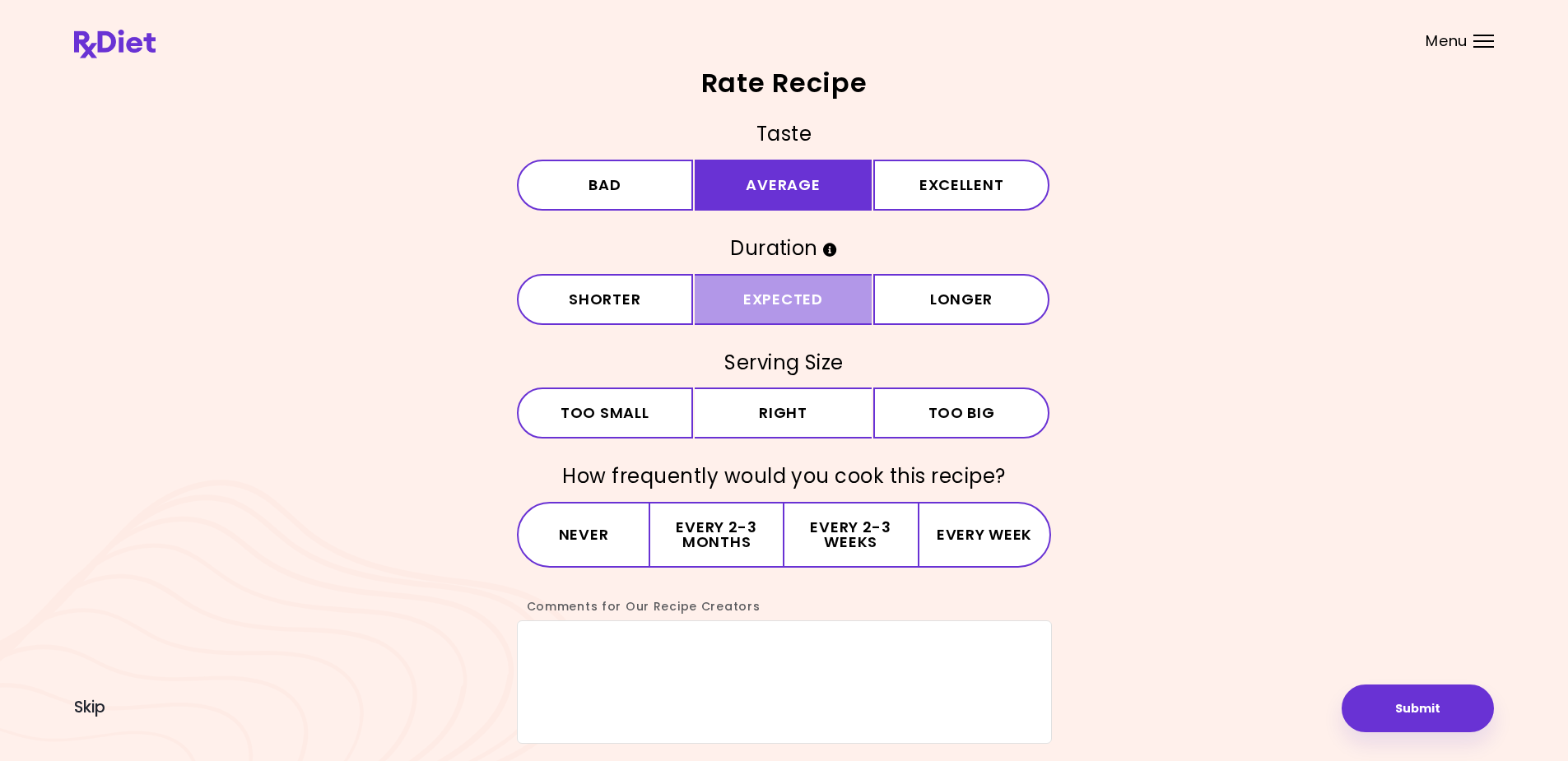
click at [775, 290] on button "Expected" at bounding box center [782, 300] width 177 height 51
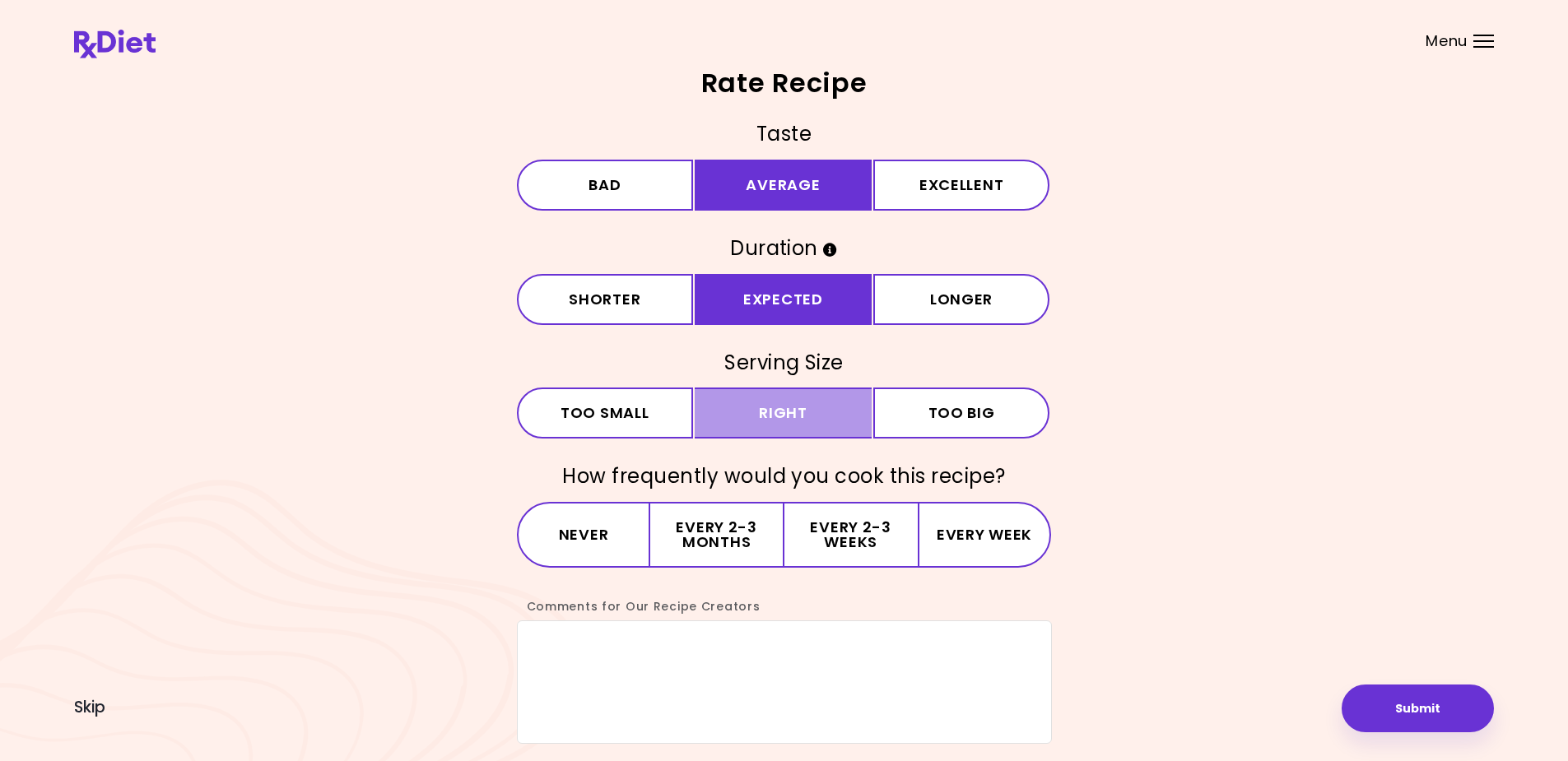
click at [777, 413] on button "Right" at bounding box center [782, 413] width 177 height 51
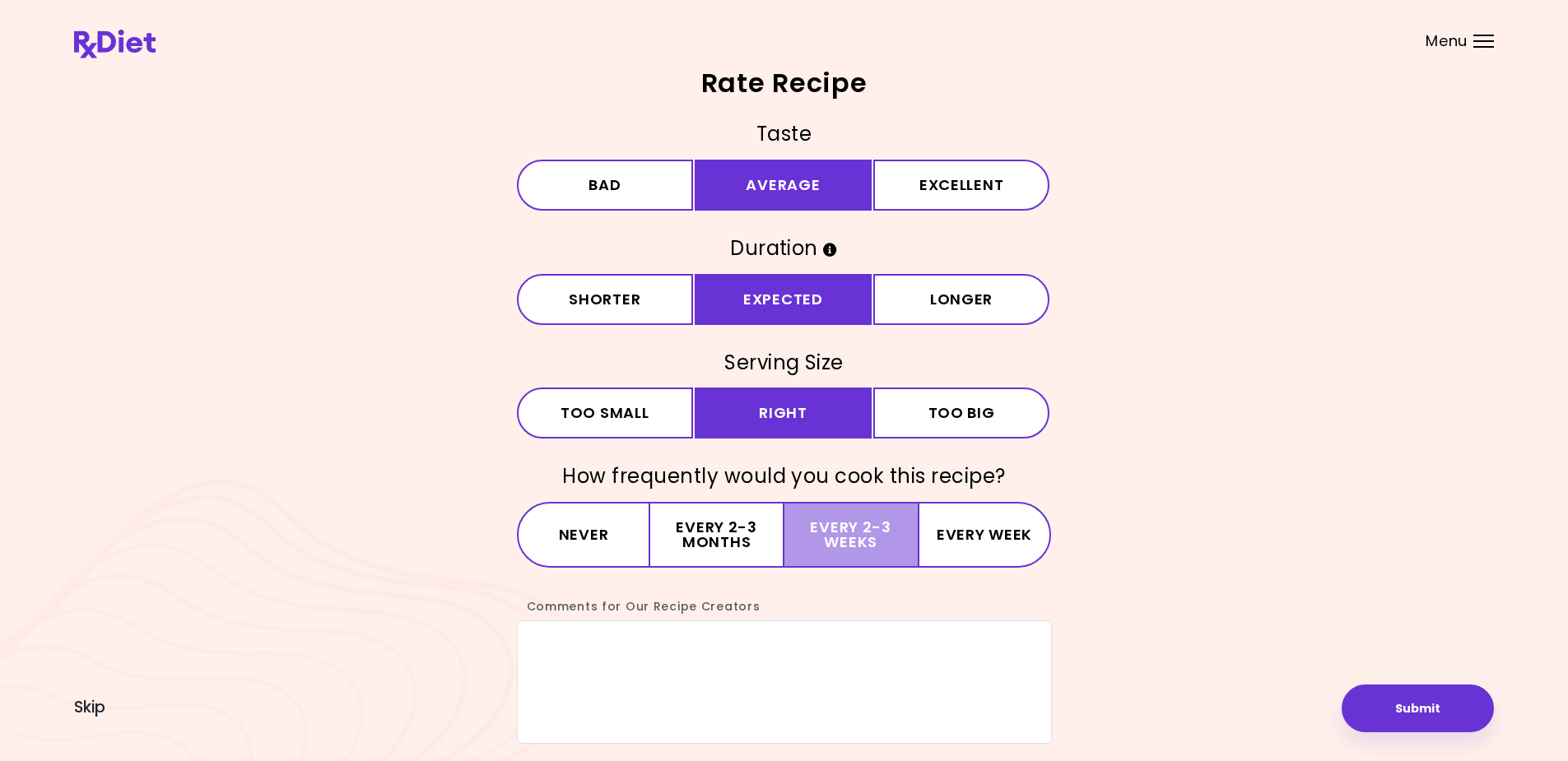
click at [862, 537] on button "Every 2-3 weeks" at bounding box center [850, 535] width 133 height 66
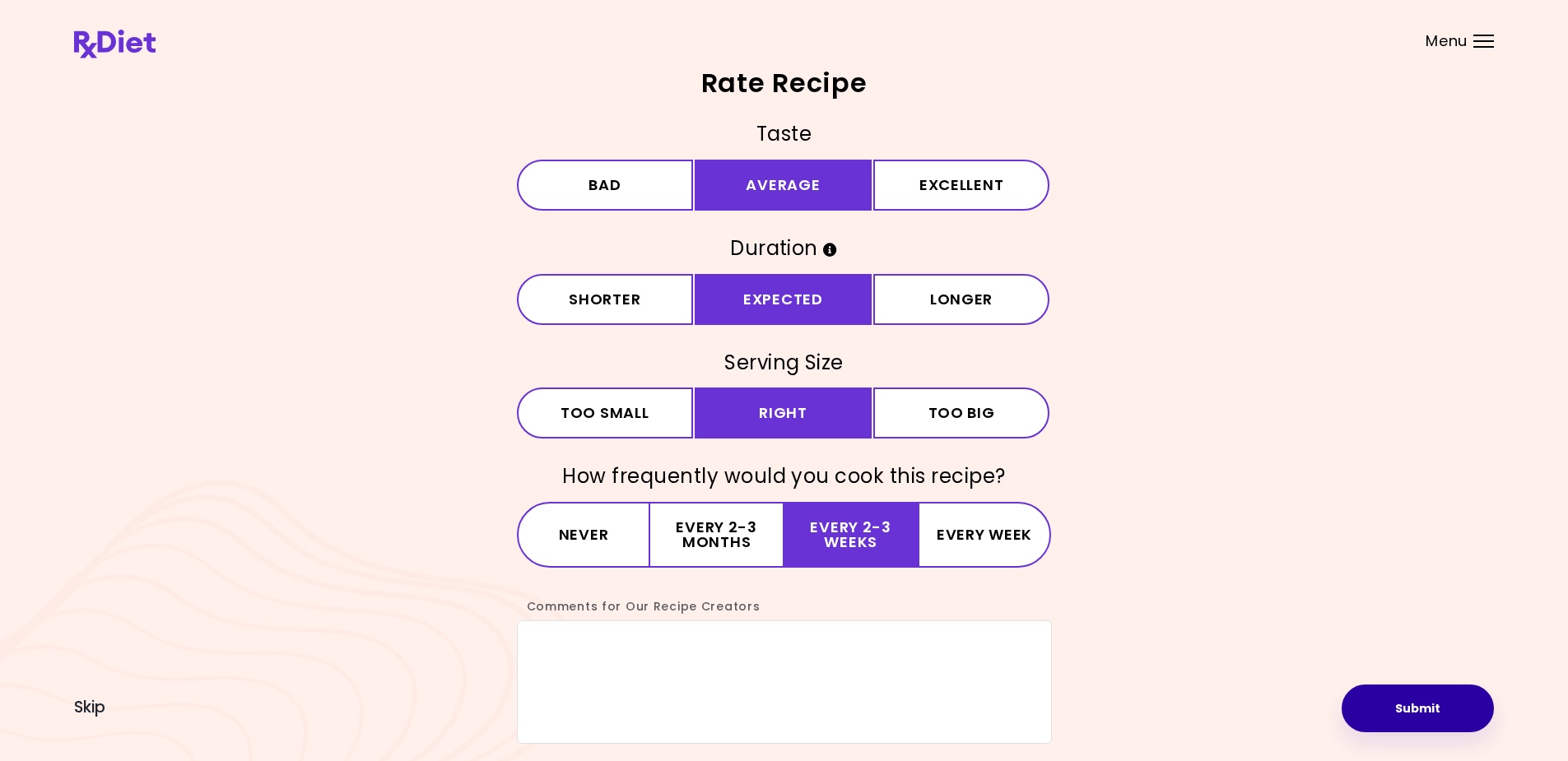
click at [1416, 704] on button "Submit" at bounding box center [1418, 708] width 152 height 48
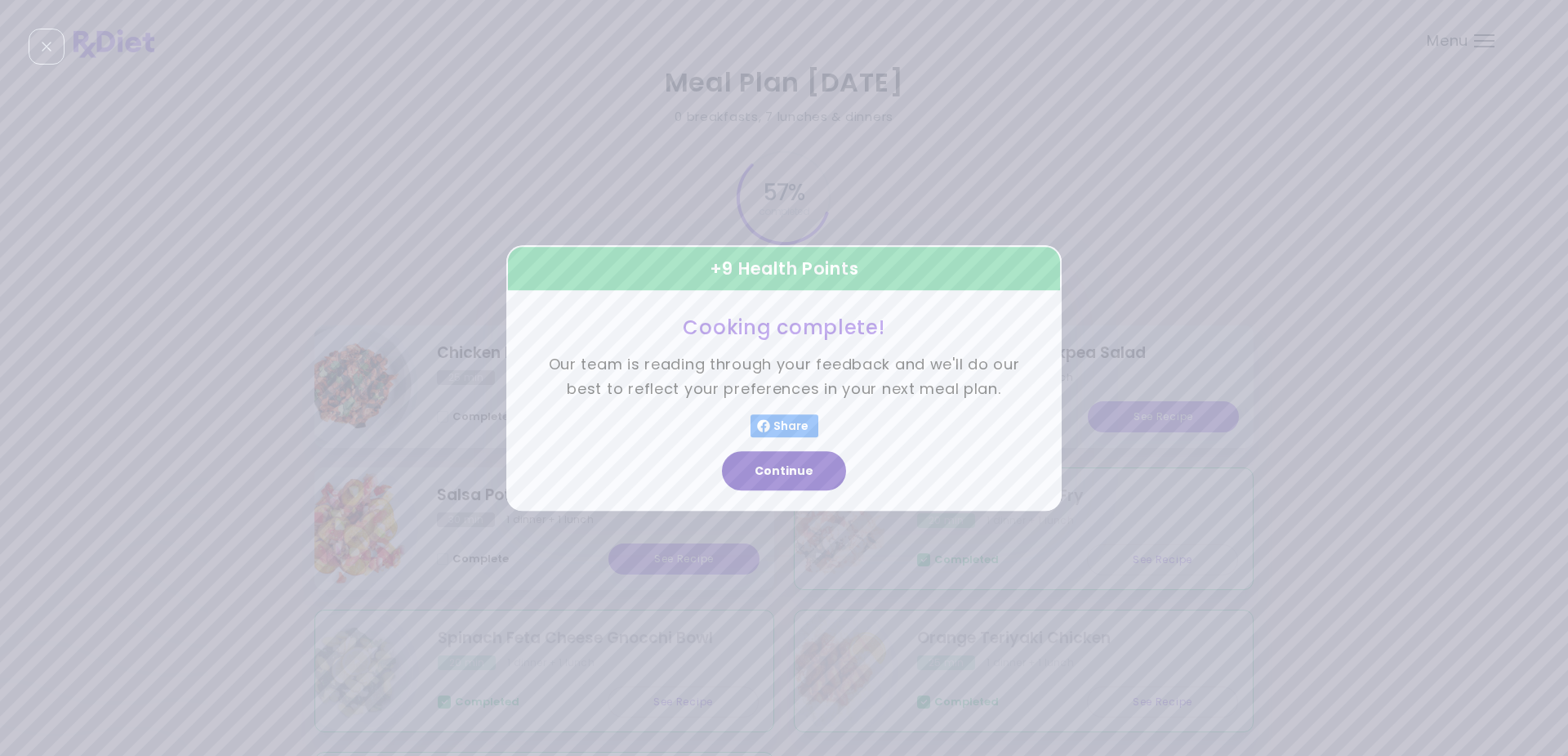
click at [780, 465] on button "Continue" at bounding box center [784, 471] width 124 height 40
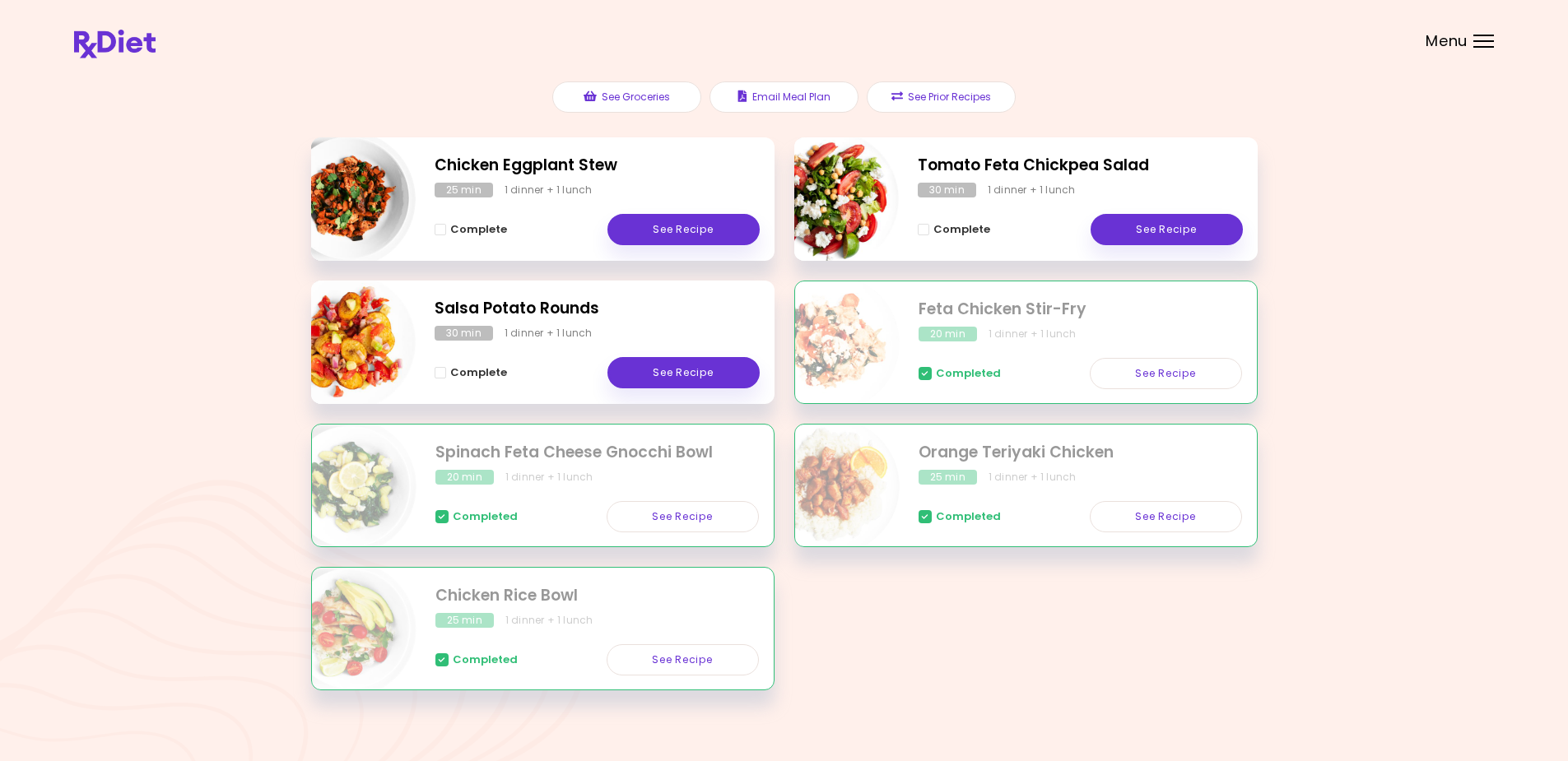
scroll to position [209, 0]
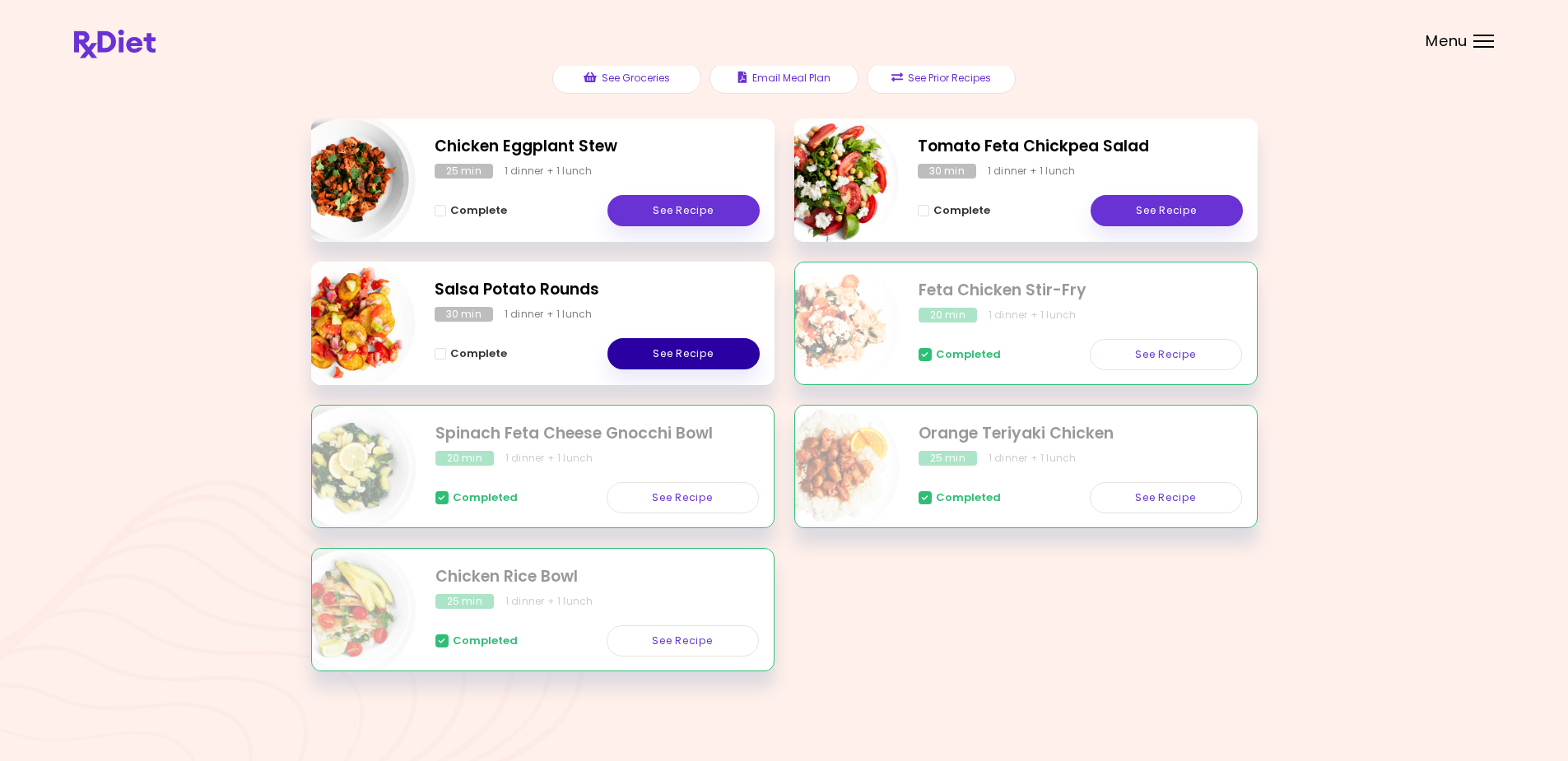
click at [684, 350] on link "See Recipe" at bounding box center [684, 354] width 152 height 32
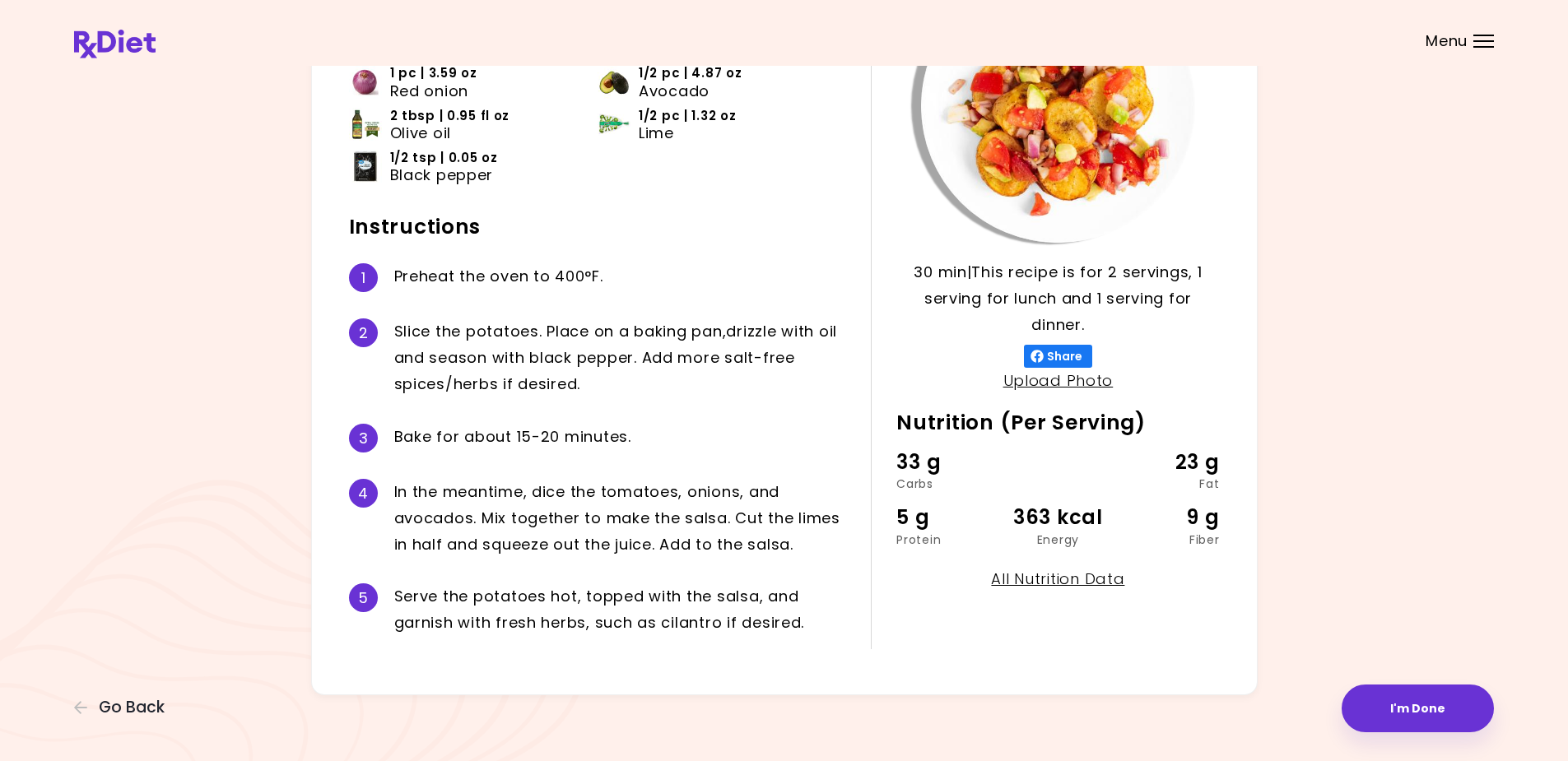
scroll to position [202, 0]
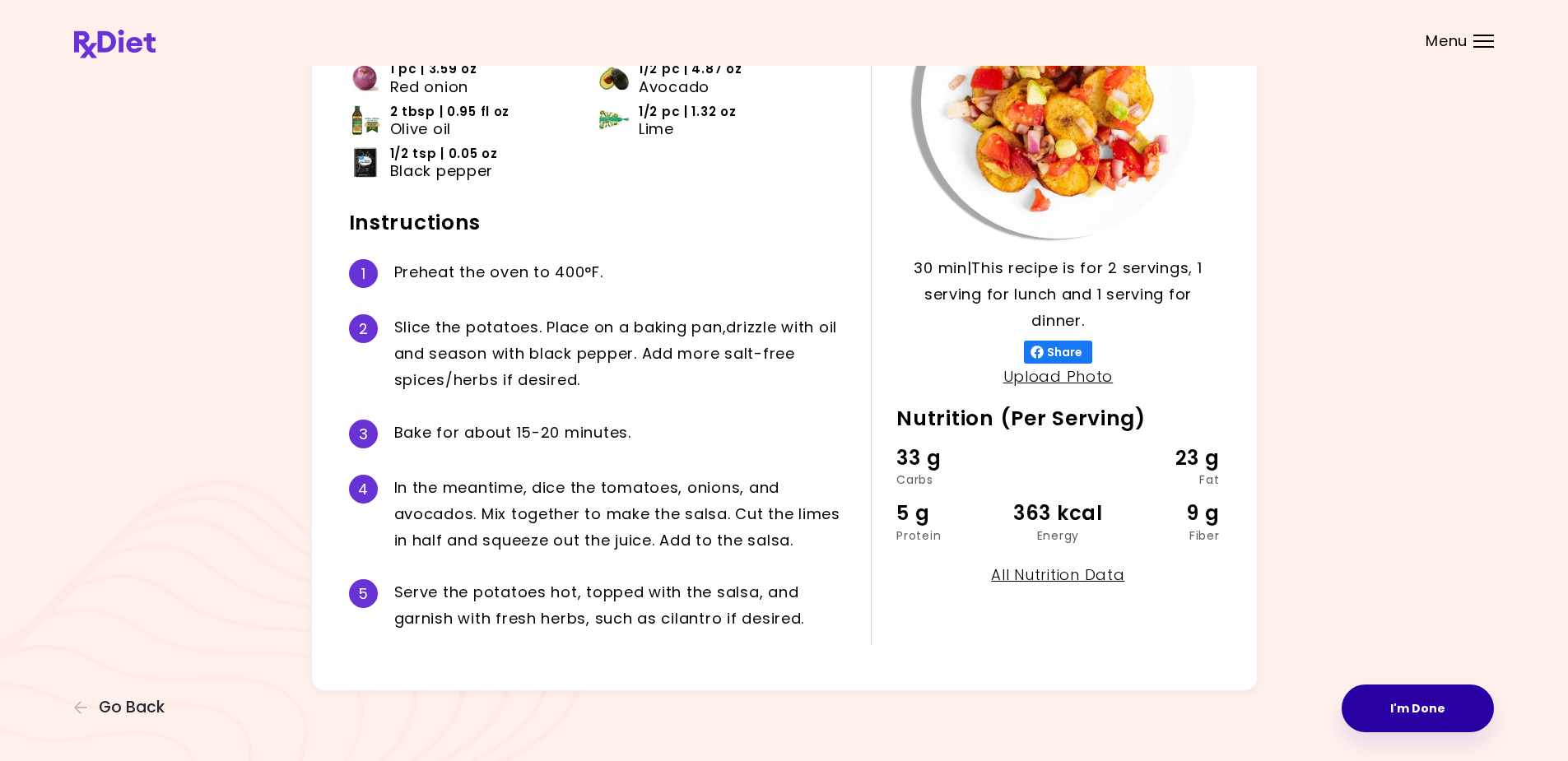
click at [1405, 702] on button "I'm Done" at bounding box center [1418, 708] width 152 height 48
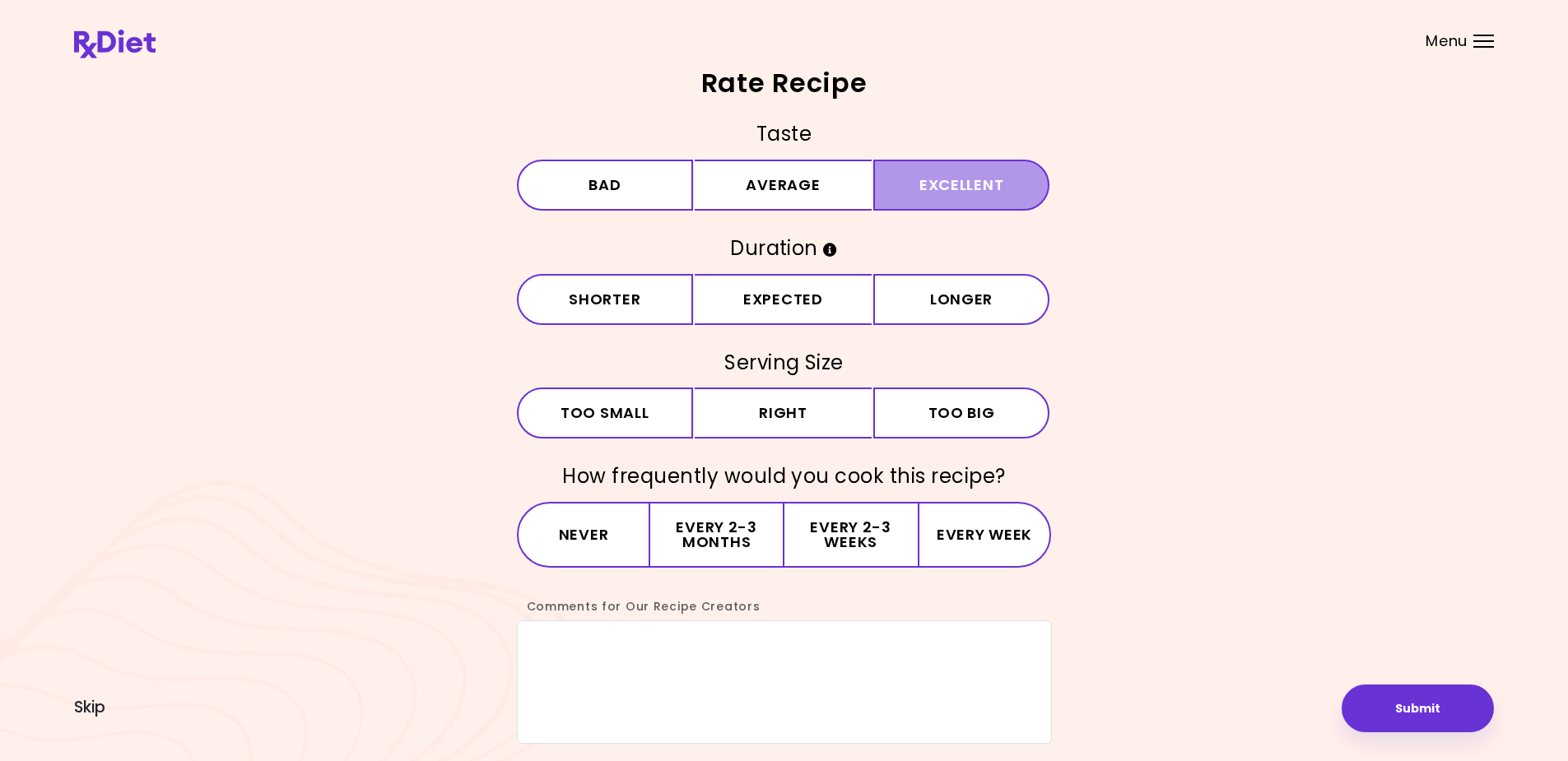
click at [953, 184] on button "Excellent" at bounding box center [961, 185] width 177 height 51
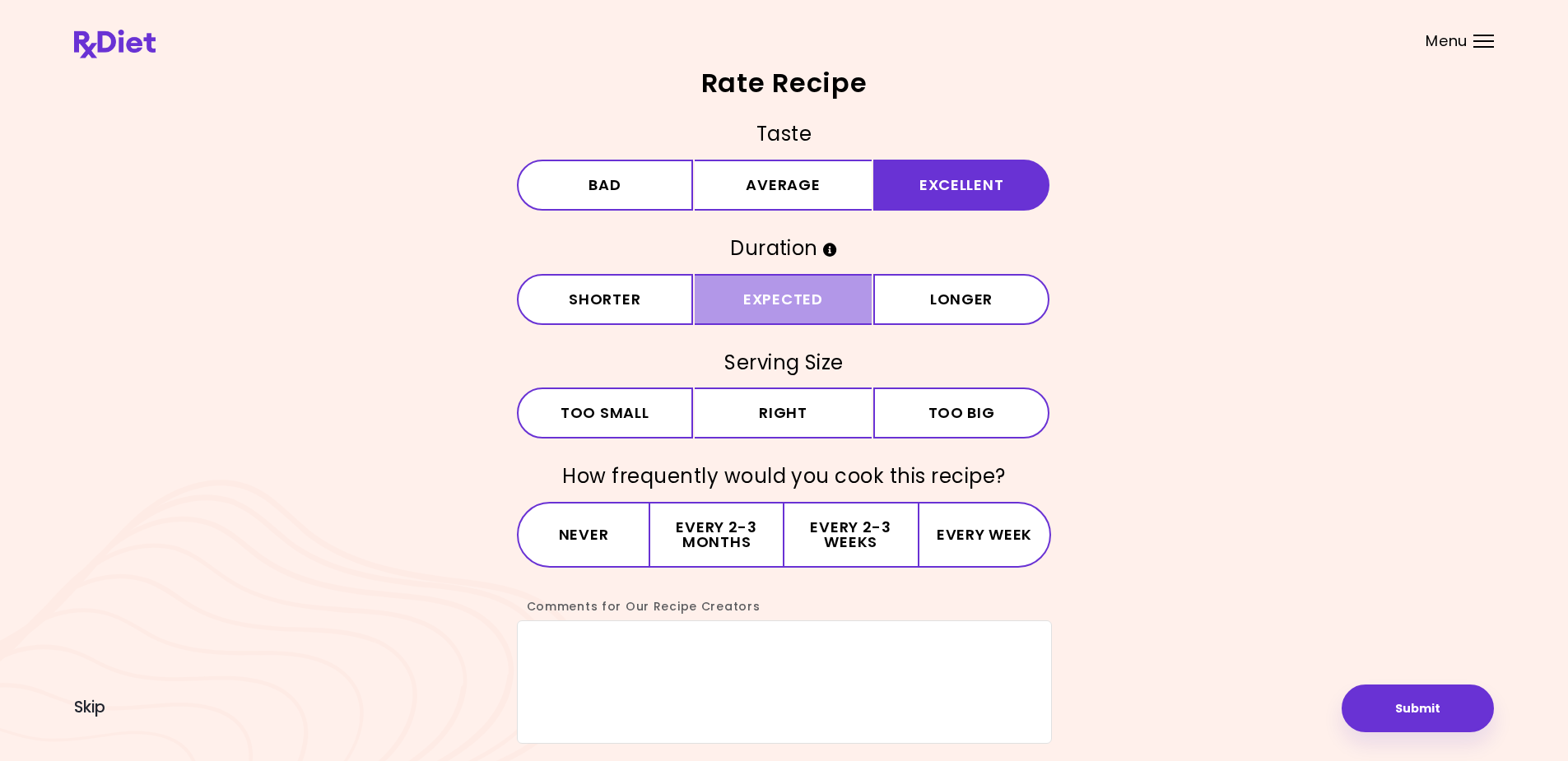
click at [781, 294] on button "Expected" at bounding box center [782, 300] width 177 height 51
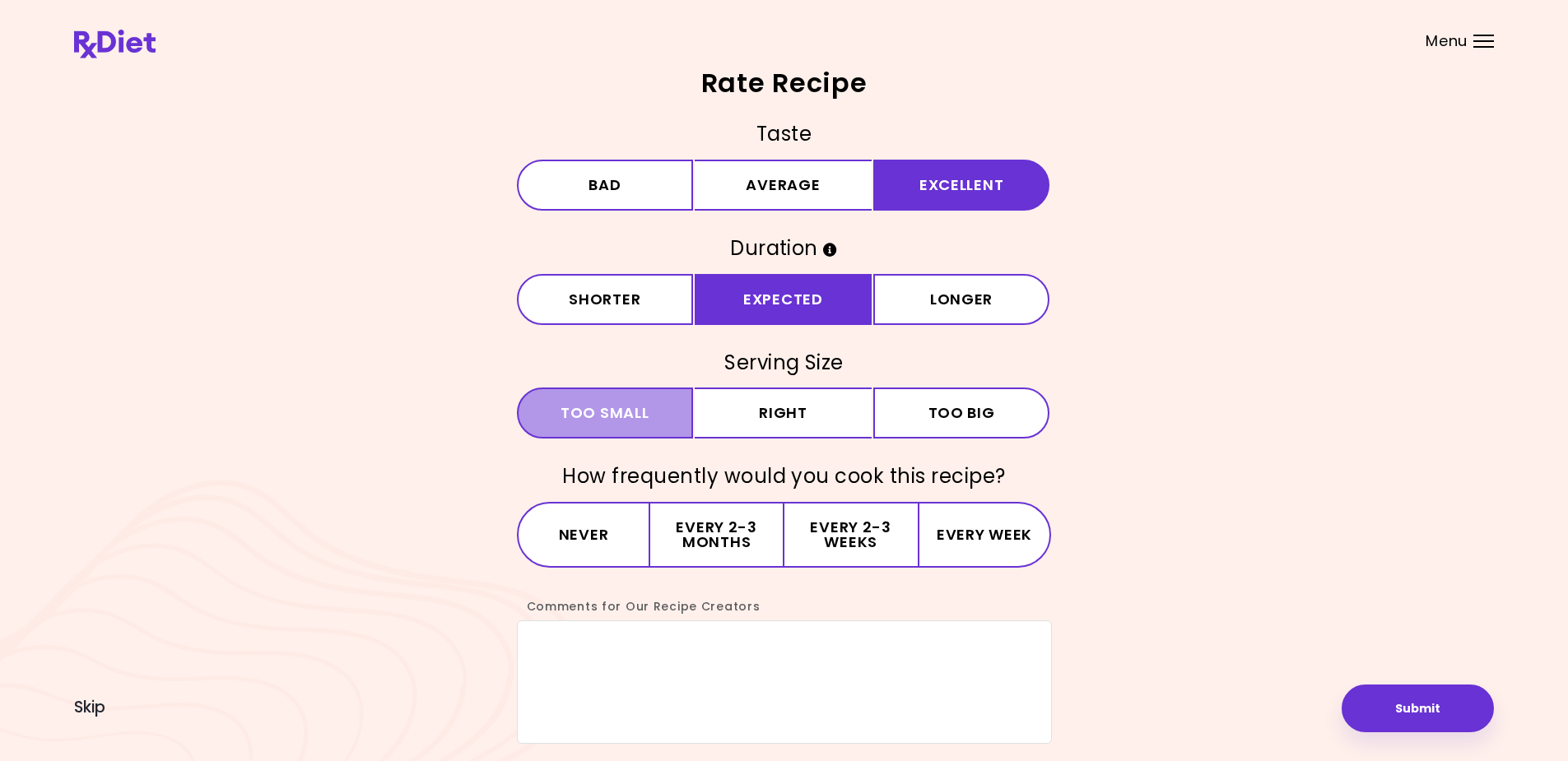
click at [620, 412] on span "Too small" at bounding box center [604, 413] width 88 height 14
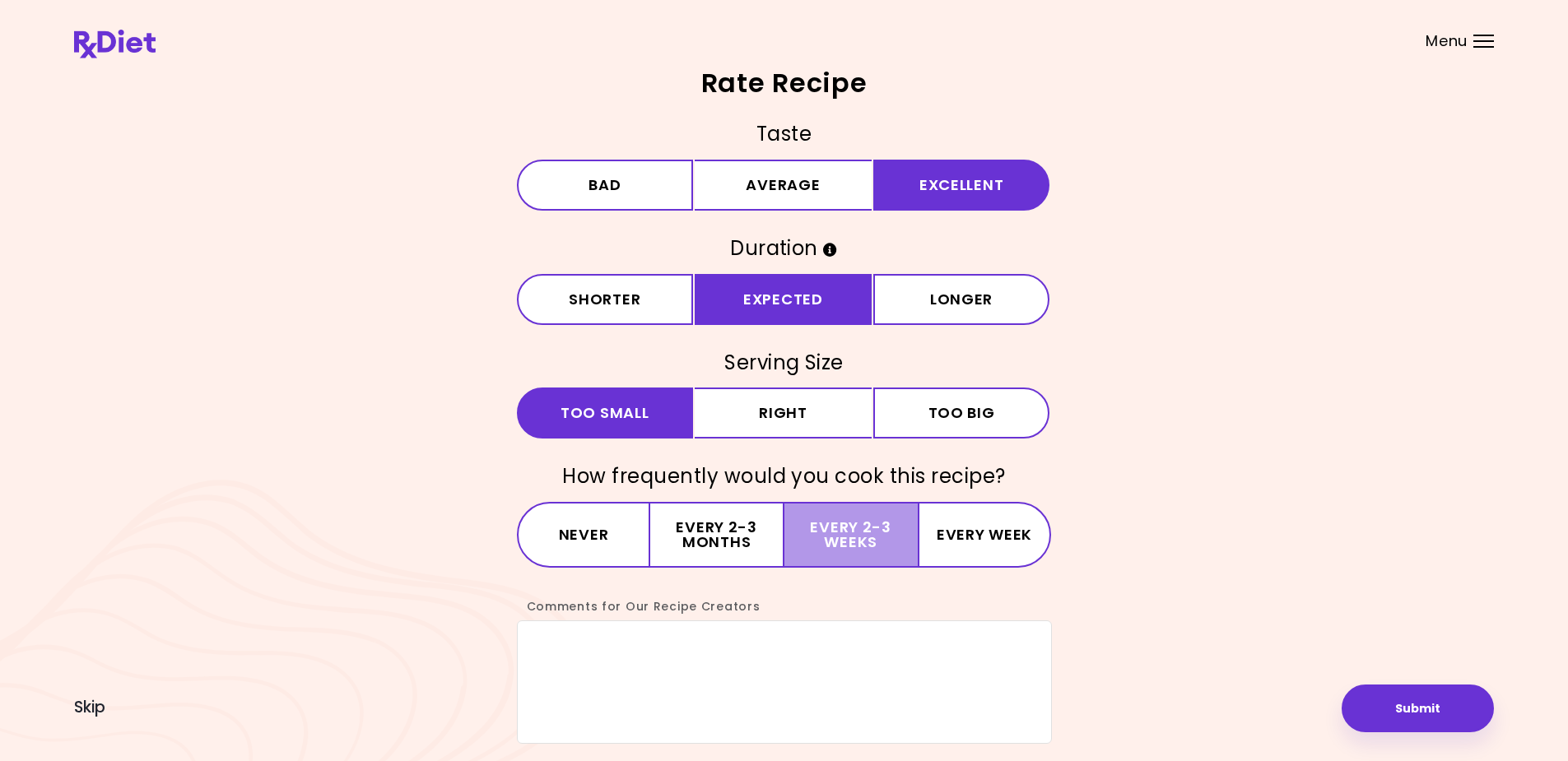
click at [852, 529] on button "Every 2-3 weeks" at bounding box center [850, 535] width 133 height 66
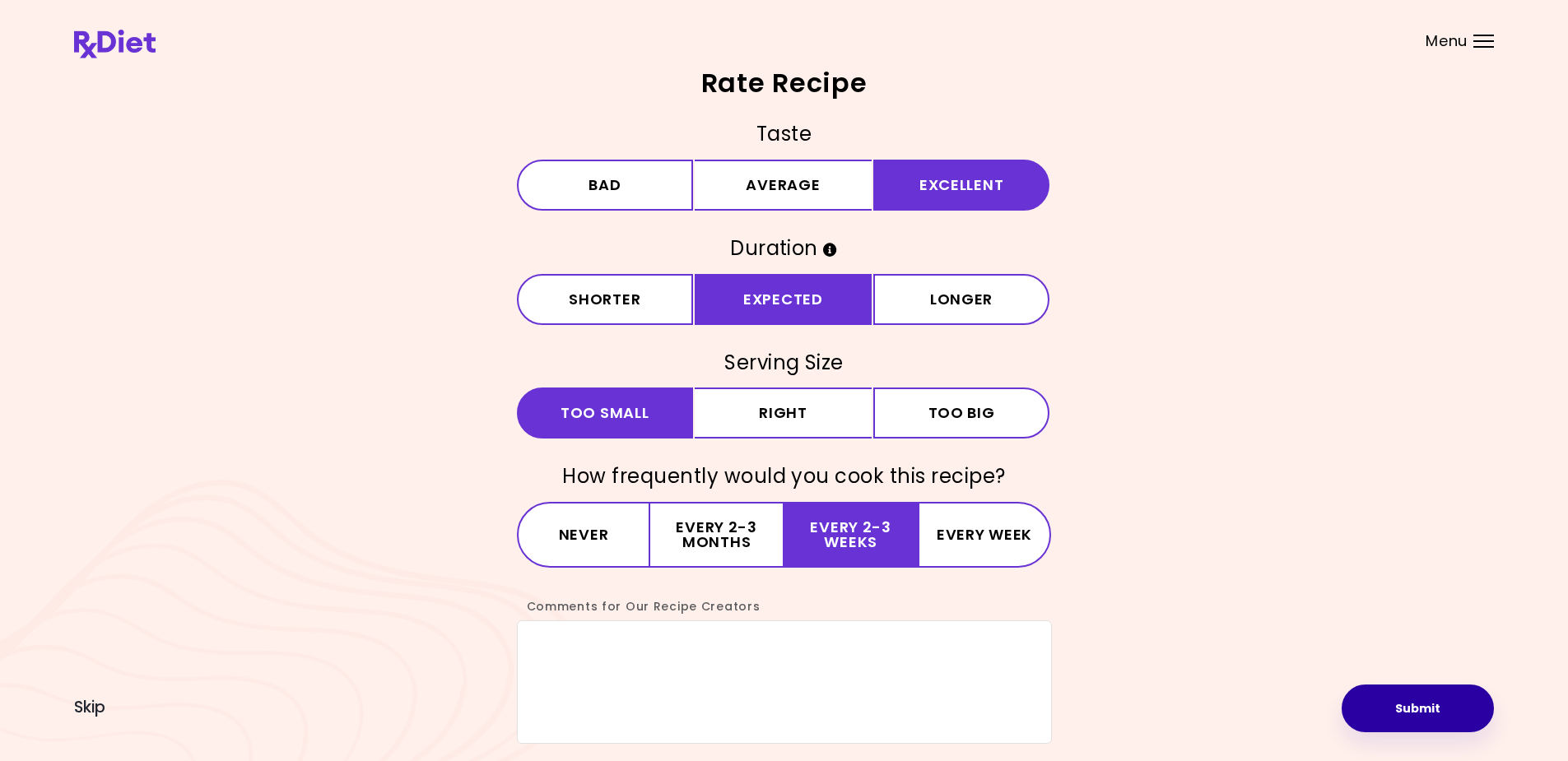
click at [1417, 708] on button "Submit" at bounding box center [1418, 708] width 152 height 48
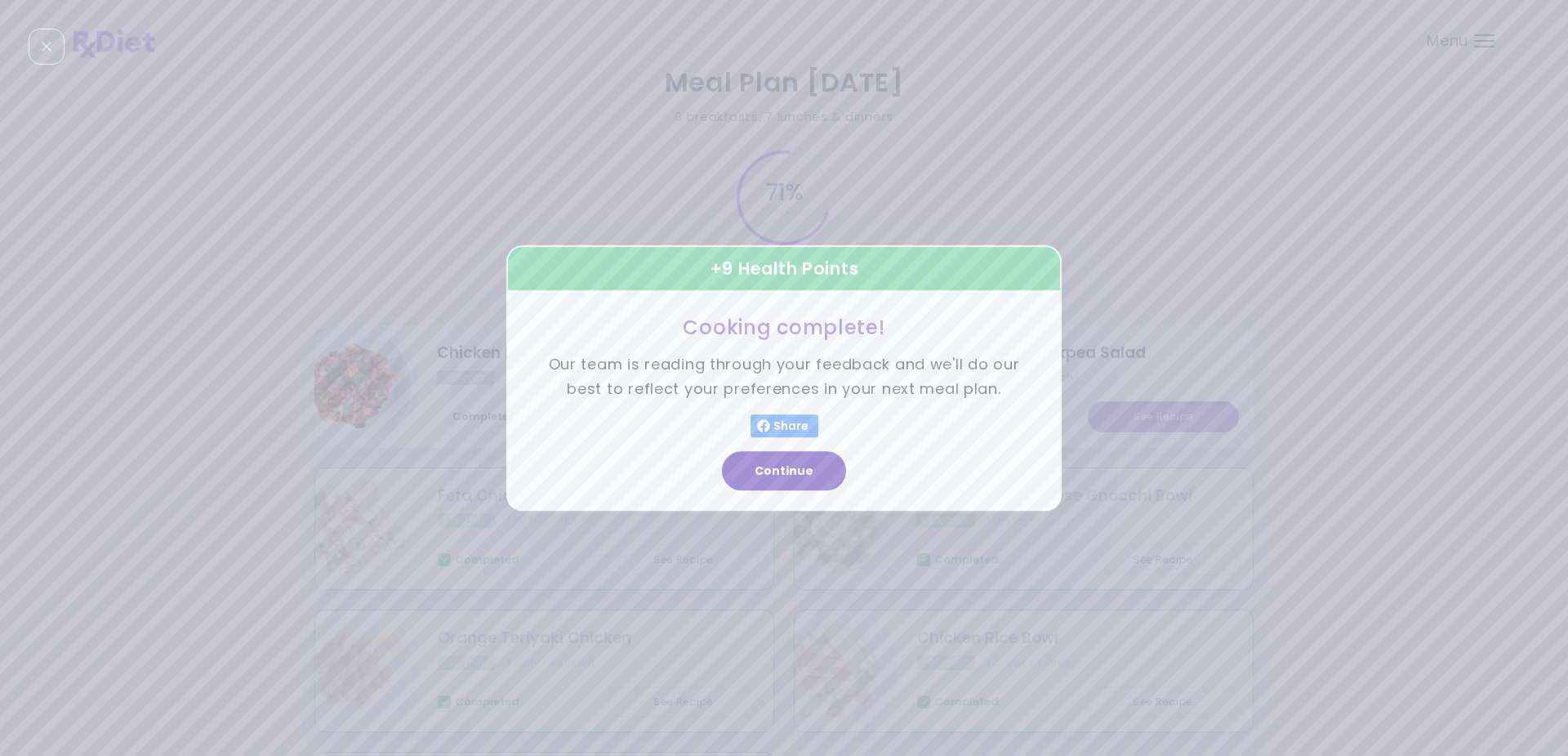
click at [779, 472] on button "Continue" at bounding box center [784, 471] width 124 height 40
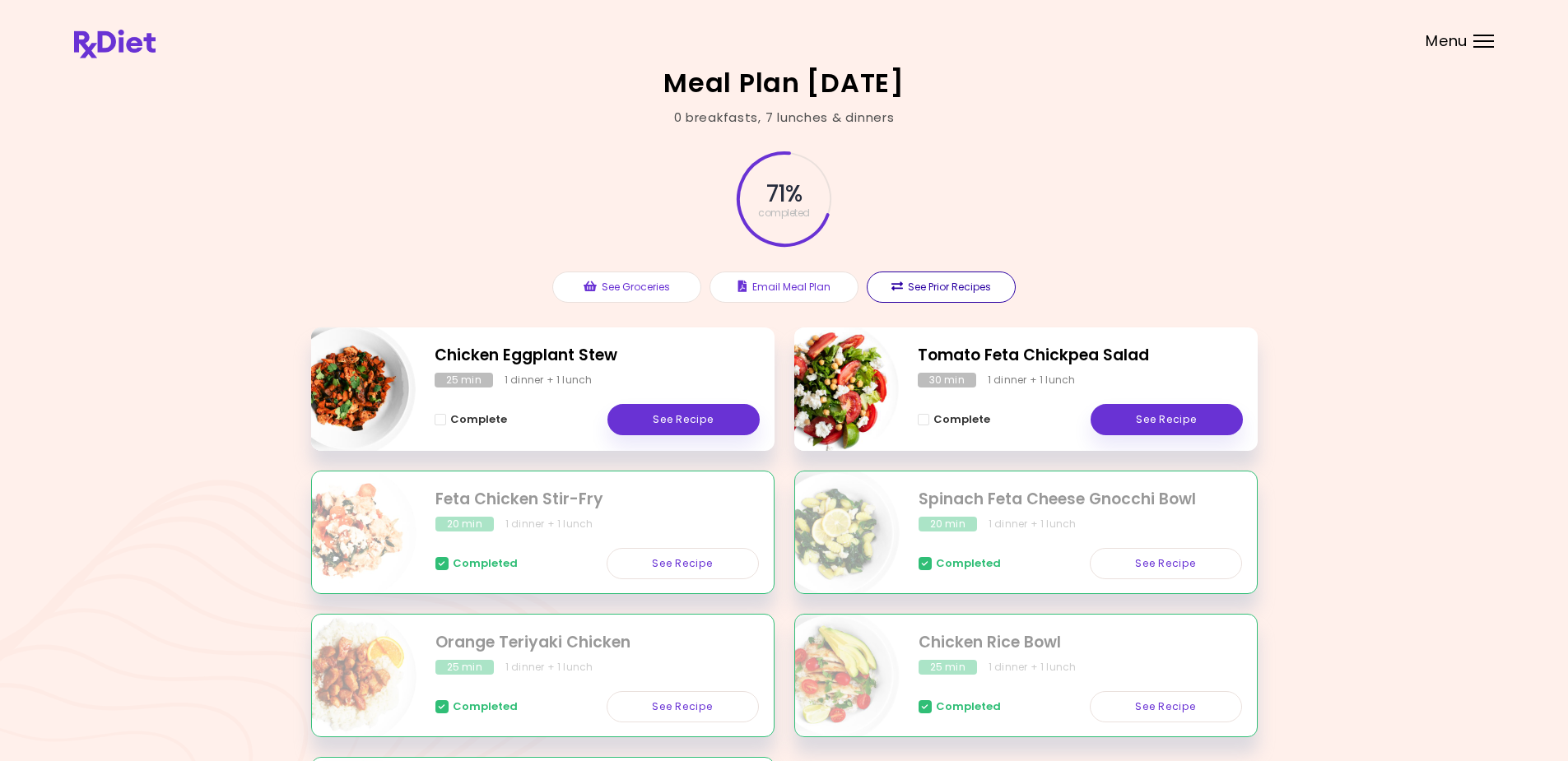
click at [964, 288] on button "See Prior Recipes" at bounding box center [941, 287] width 149 height 32
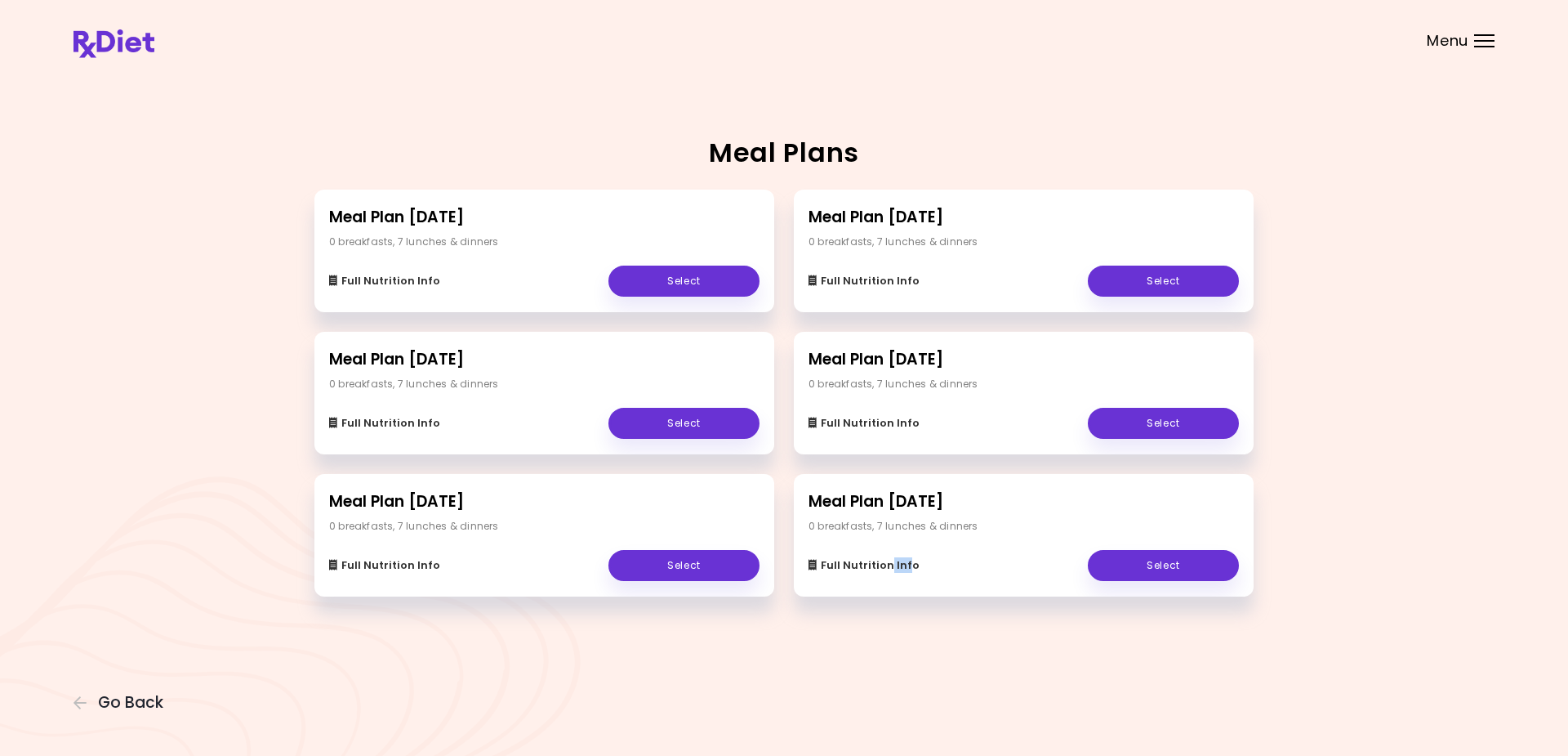
drag, startPoint x: 892, startPoint y: 540, endPoint x: 926, endPoint y: 589, distance: 59.6
click at [926, 589] on div "Meal Plan [DATE] 0 breakfasts , 7 lunches & dinners Full Nutrition Info Select" at bounding box center [1024, 535] width 460 height 122
drag, startPoint x: 926, startPoint y: 589, endPoint x: 1151, endPoint y: 565, distance: 226.3
click at [1151, 565] on link "Select" at bounding box center [1164, 565] width 151 height 31
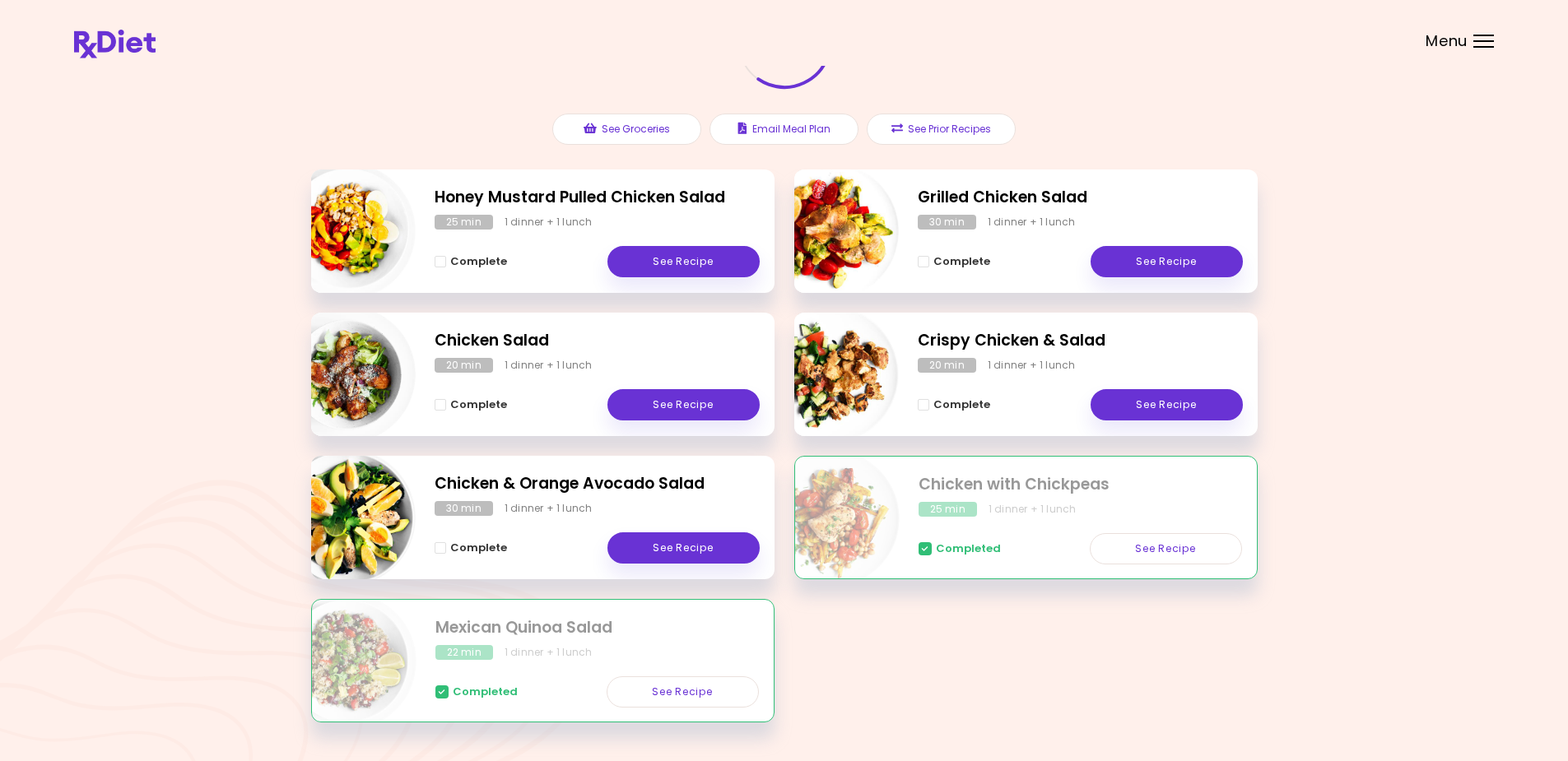
scroll to position [165, 0]
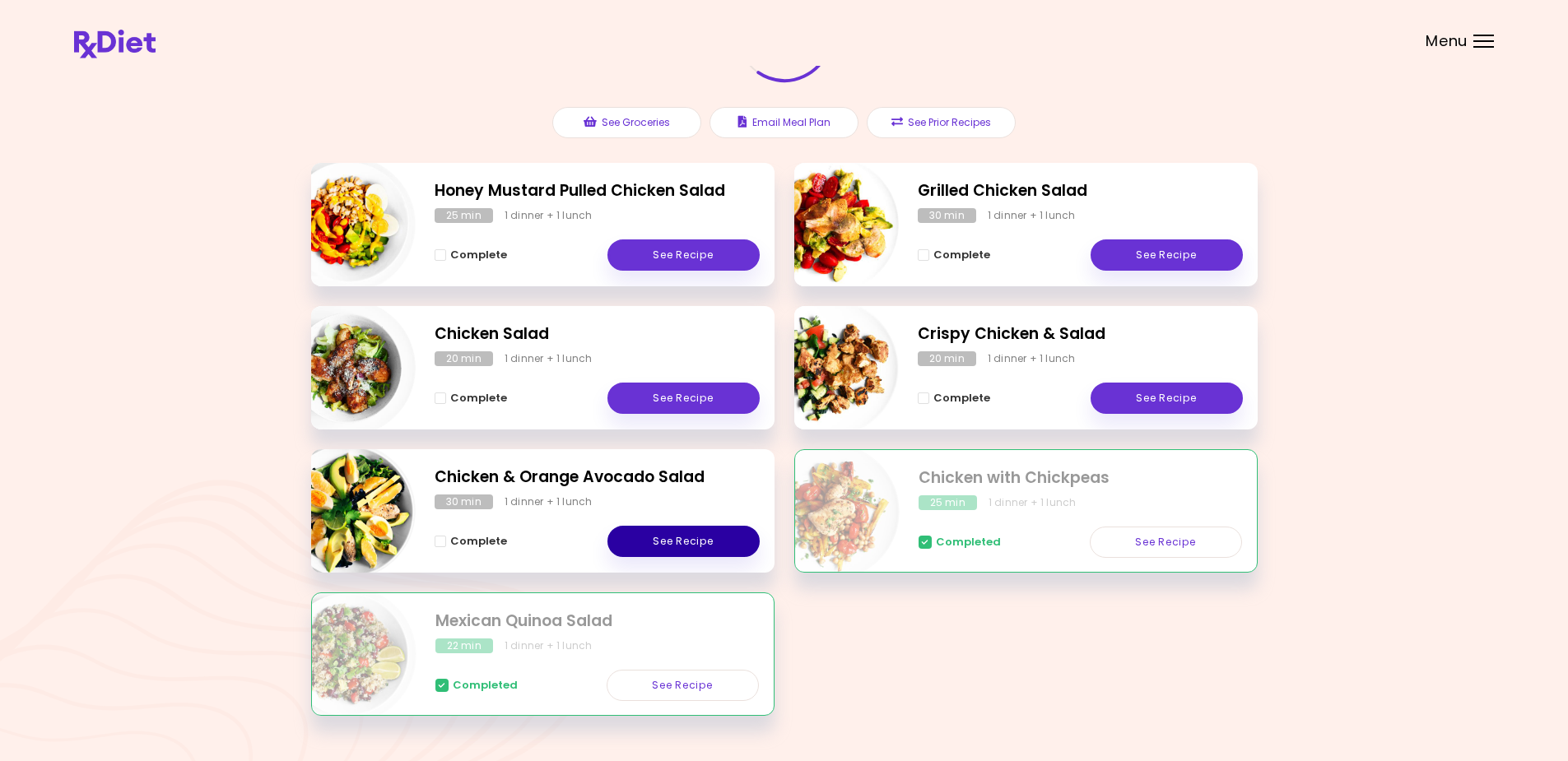
click at [669, 541] on link "See Recipe" at bounding box center [684, 541] width 152 height 32
